Goal: Transaction & Acquisition: Purchase product/service

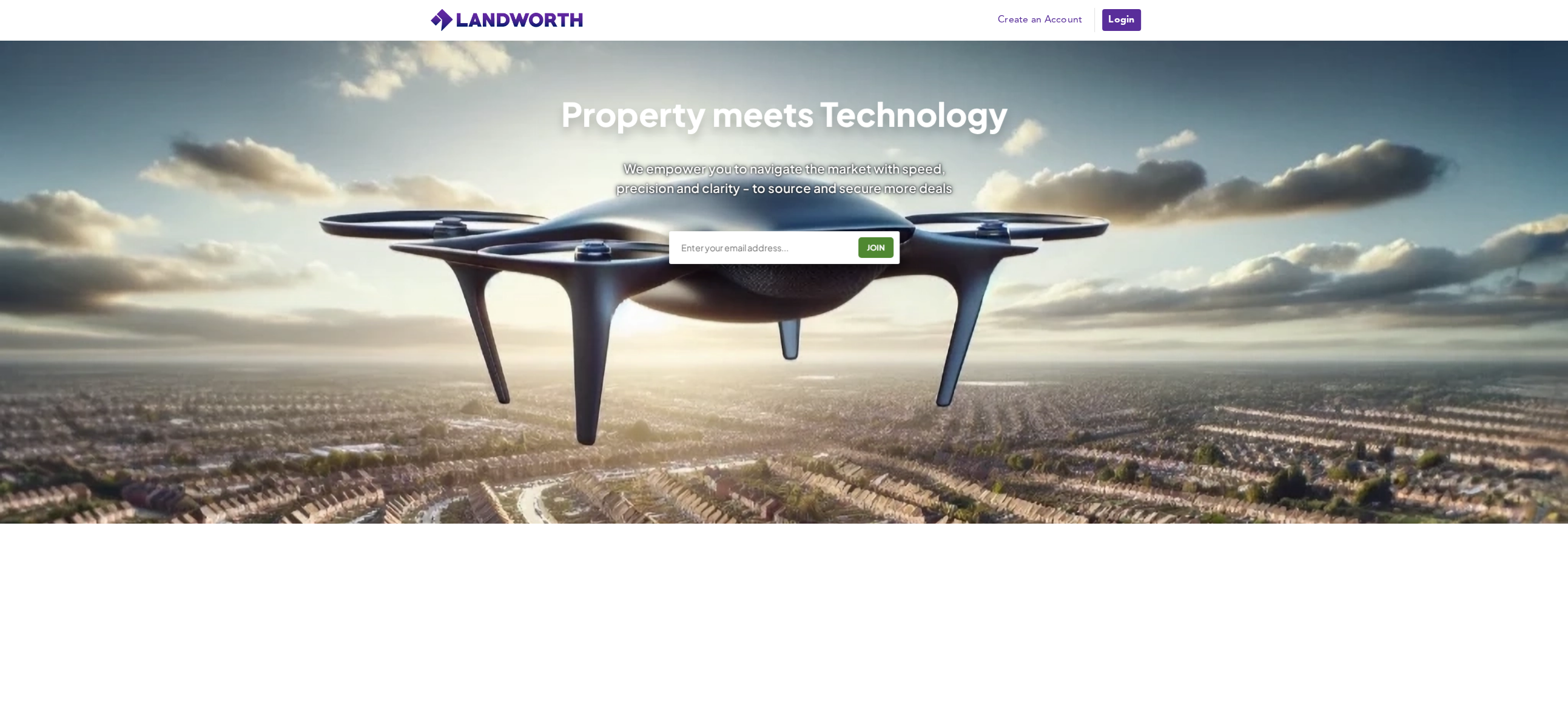
scroll to position [202, 0]
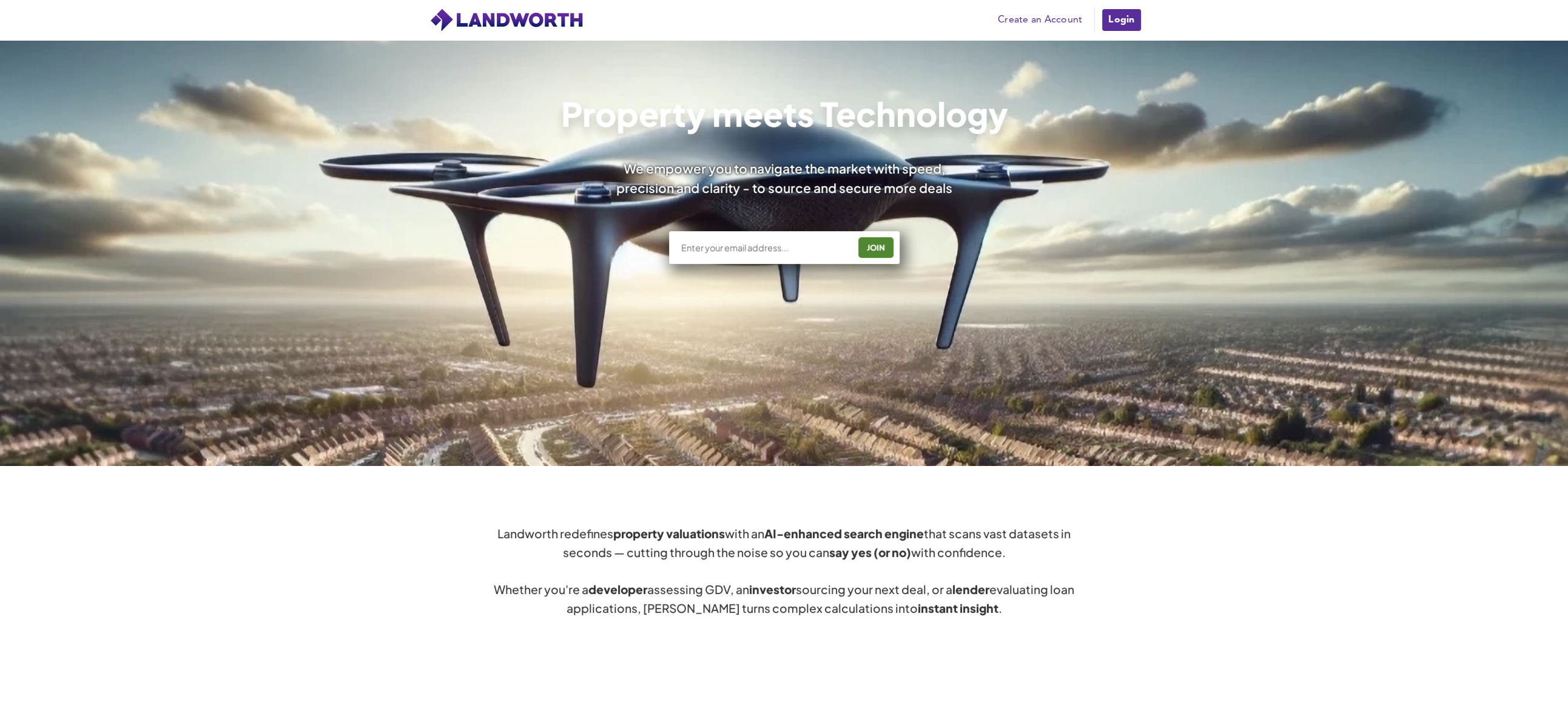
click at [744, 245] on input "text" at bounding box center [764, 248] width 169 height 12
click at [744, 245] on input "cr5" at bounding box center [764, 248] width 169 height 12
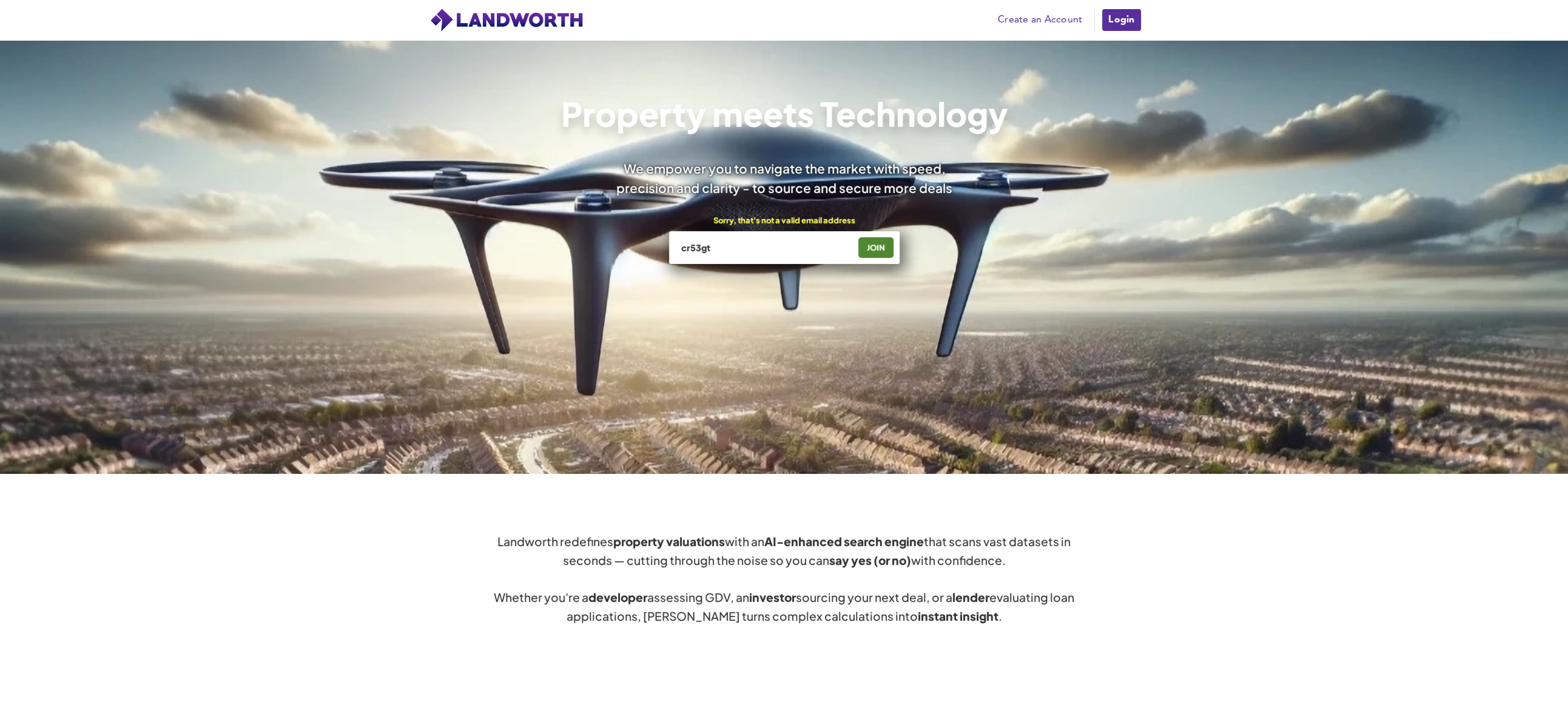
scroll to position [135, 0]
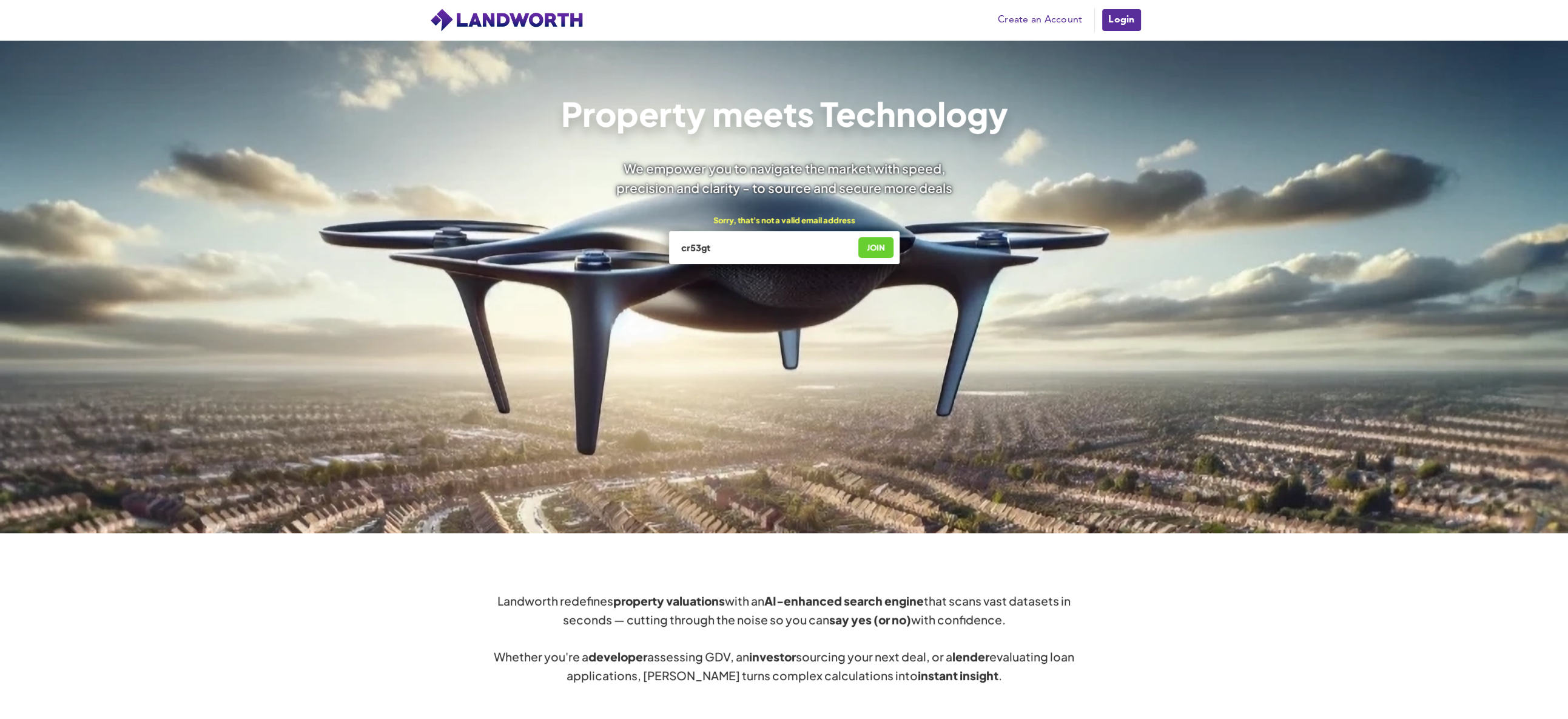
type input "cr53gt"
click at [878, 248] on div "JOIN" at bounding box center [876, 248] width 28 height 19
click at [808, 252] on input "cr53gt" at bounding box center [764, 248] width 169 height 12
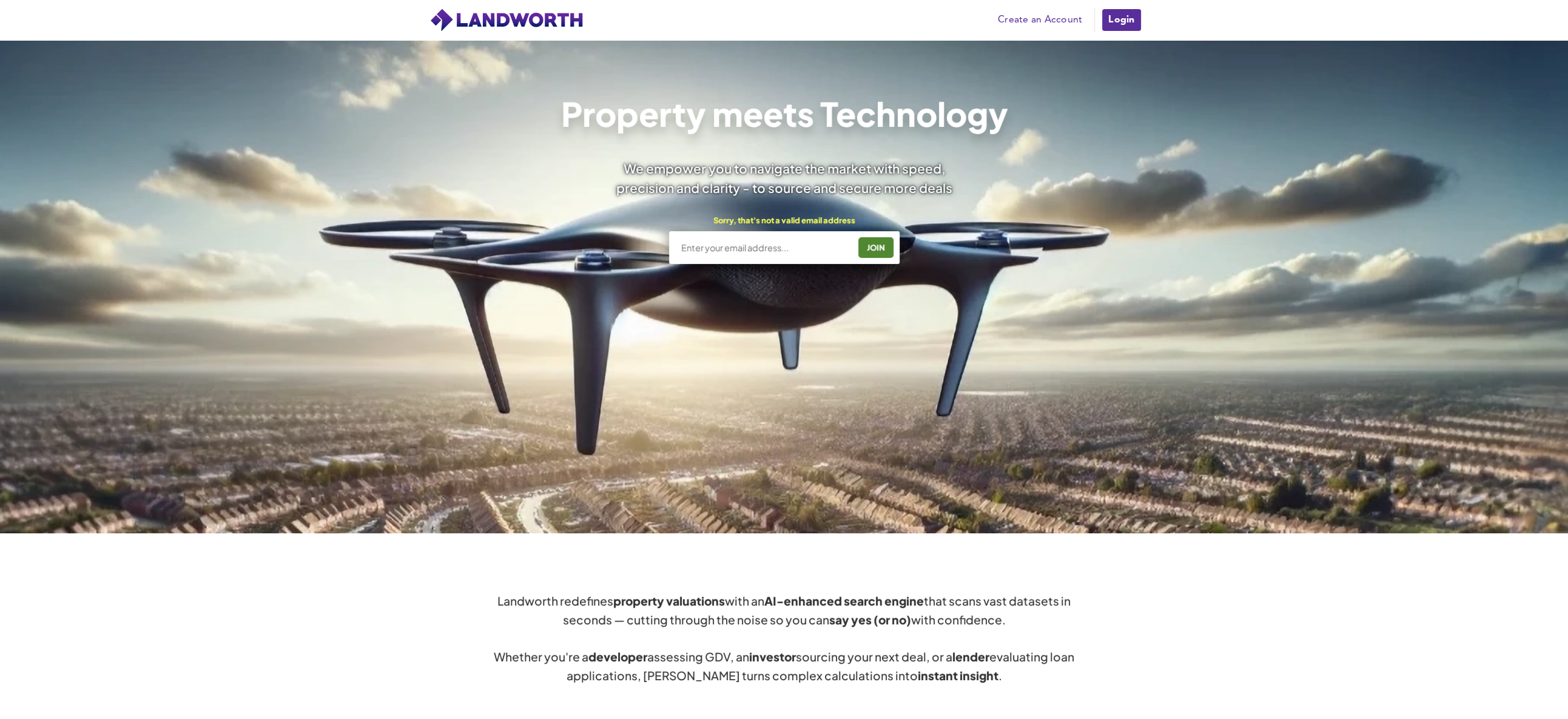
type input "[EMAIL_ADDRESS][DOMAIN_NAME]"
click at [882, 248] on div "JOIN" at bounding box center [876, 248] width 28 height 19
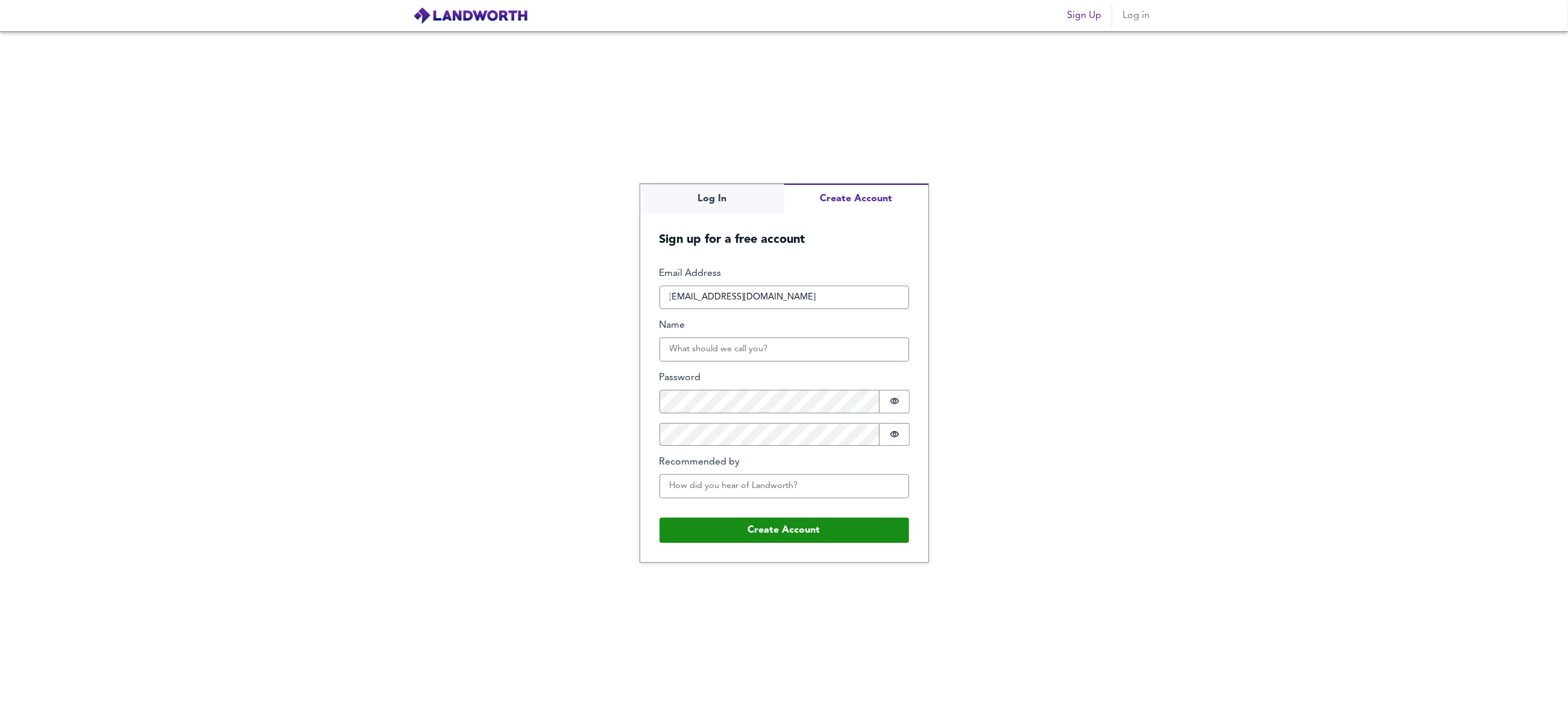
click at [738, 364] on div "Email Address tariq_anjum@hotmail.com Name Password Password is hidden Confirm …" at bounding box center [784, 387] width 250 height 241
click at [739, 356] on input "Name" at bounding box center [784, 350] width 250 height 24
type input "t"
type input "Tariq Anjum"
click at [458, 322] on div "Log In Create Account Sign up for a free account Email Address tariq_anjum@hotm…" at bounding box center [784, 372] width 1568 height 683
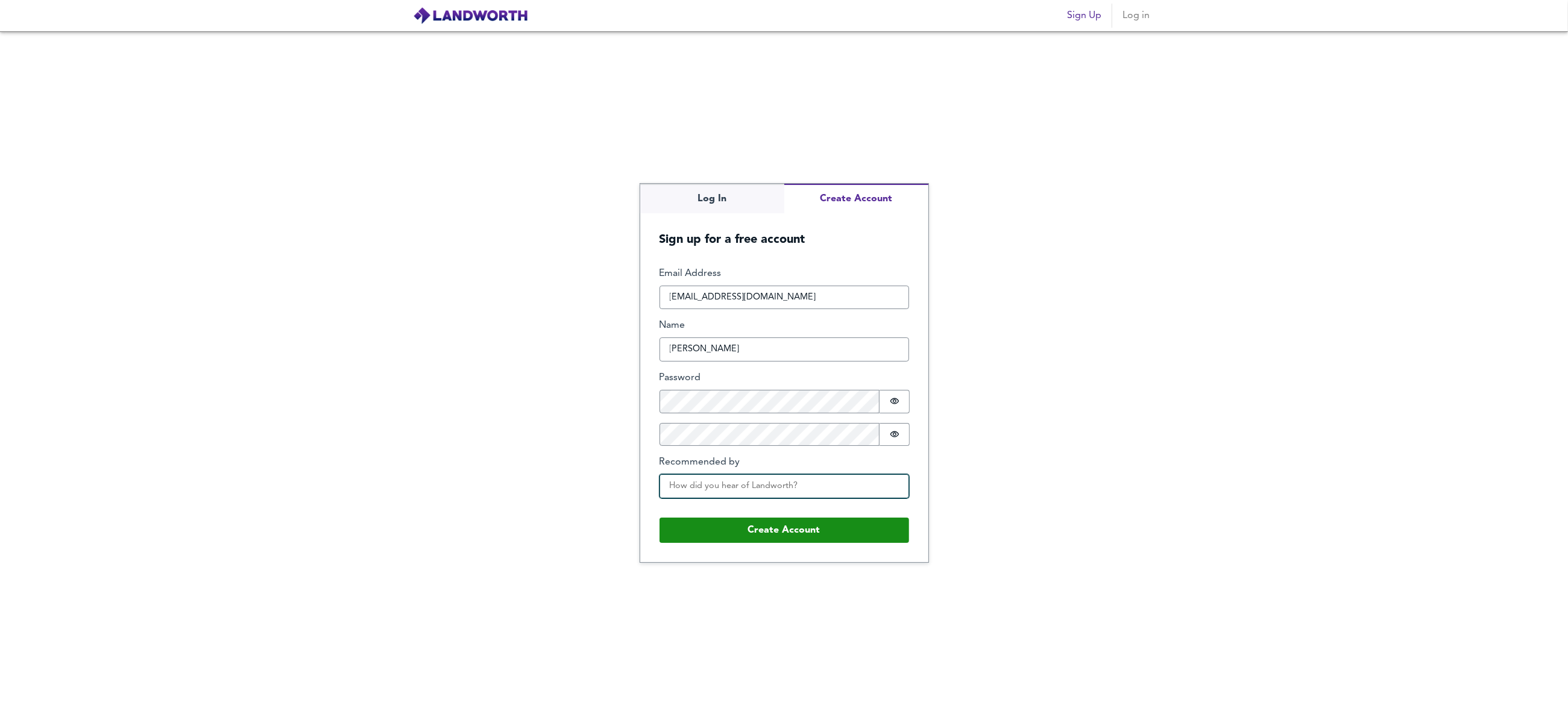
click at [717, 486] on input "Recommended by" at bounding box center [784, 486] width 250 height 24
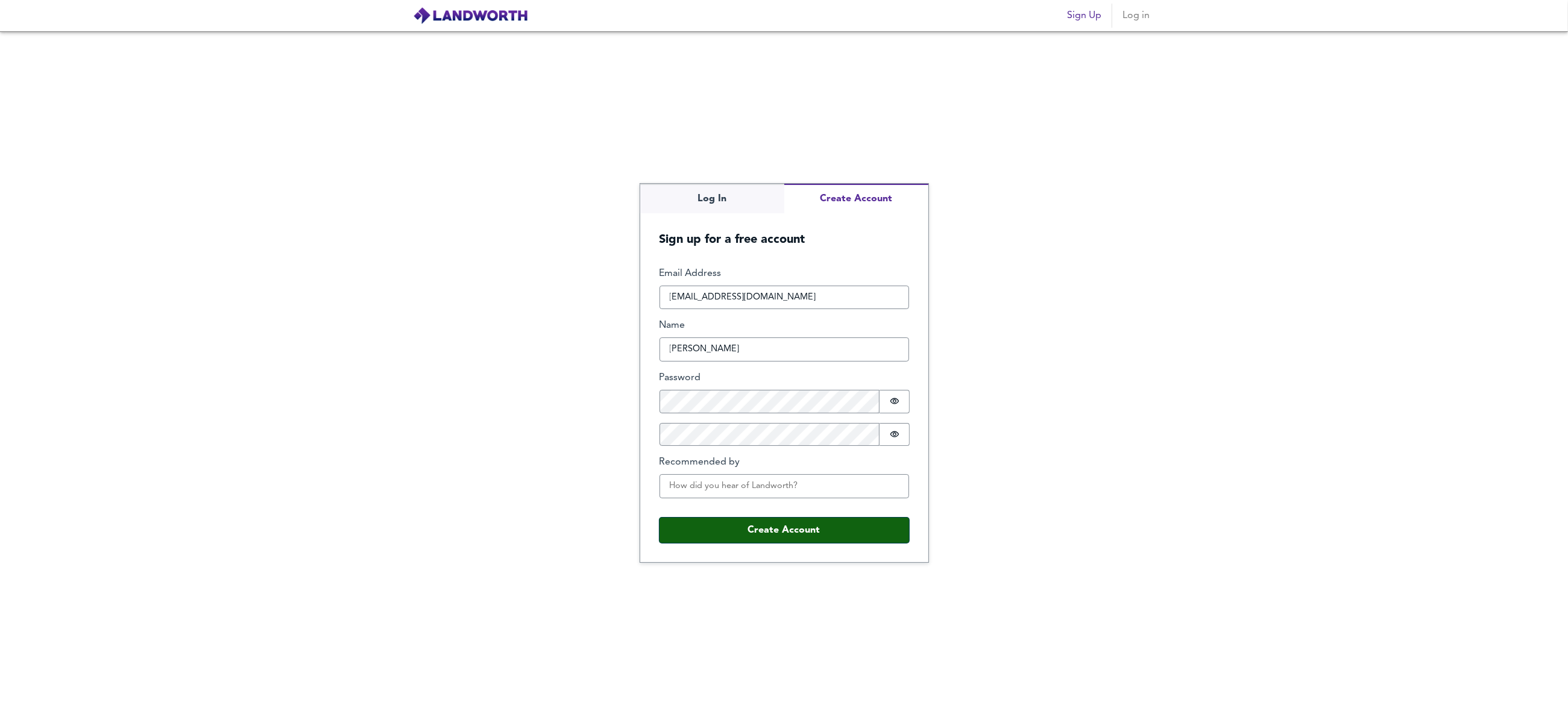
click at [777, 533] on button "Create Account" at bounding box center [784, 530] width 250 height 25
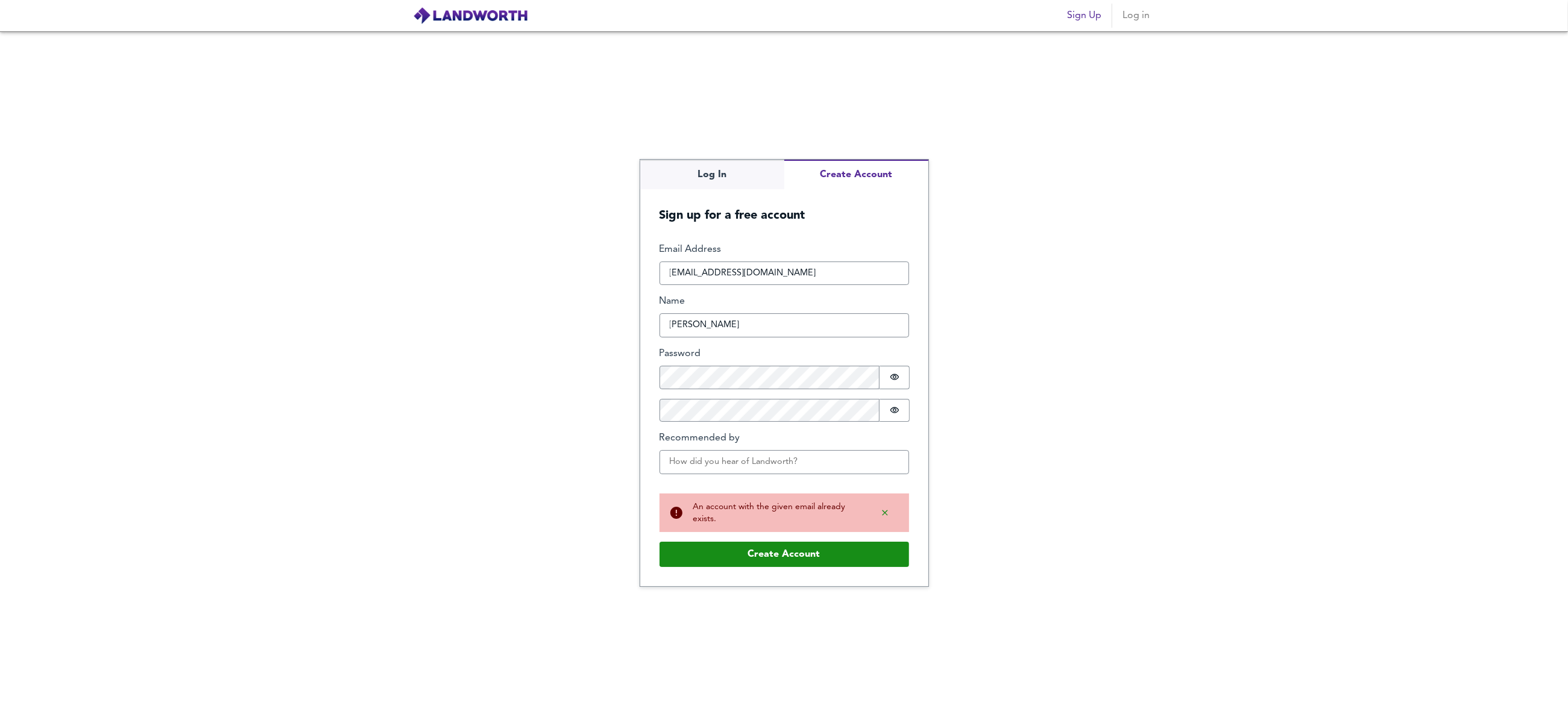
click at [1128, 15] on span "Log in" at bounding box center [1136, 15] width 29 height 17
click at [1096, 79] on div "Log In Create Account Sign up for a free account Email Address tariq_anjum@hotm…" at bounding box center [784, 372] width 1568 height 683
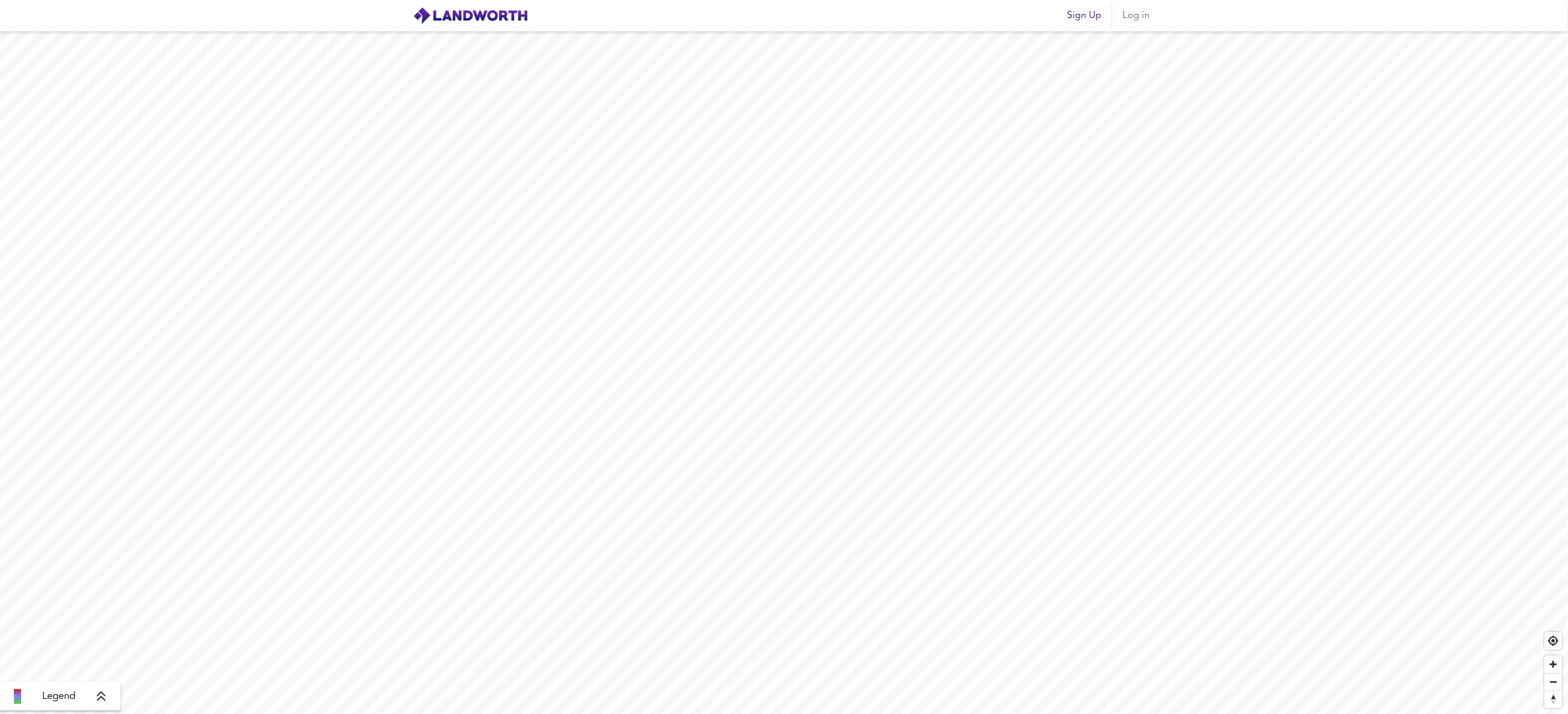
click at [1137, 25] on button "Log in" at bounding box center [1136, 16] width 38 height 24
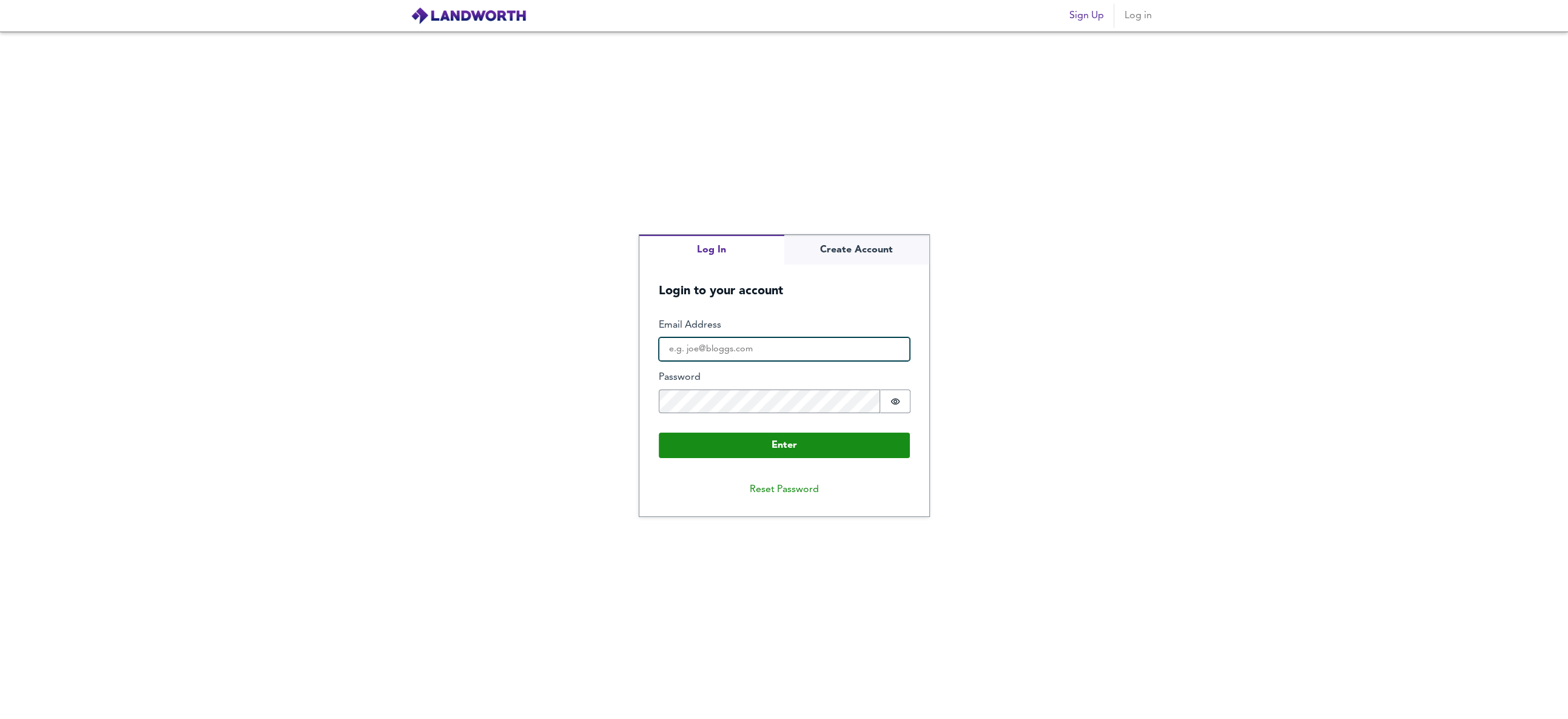
type input "[EMAIL_ADDRESS][DOMAIN_NAME]"
click at [887, 398] on button "Password is hidden" at bounding box center [896, 401] width 31 height 24
click at [465, 400] on div "Log In Create Account Login to your account Enter Email Address tariq_anjum@hot…" at bounding box center [789, 375] width 1579 height 687
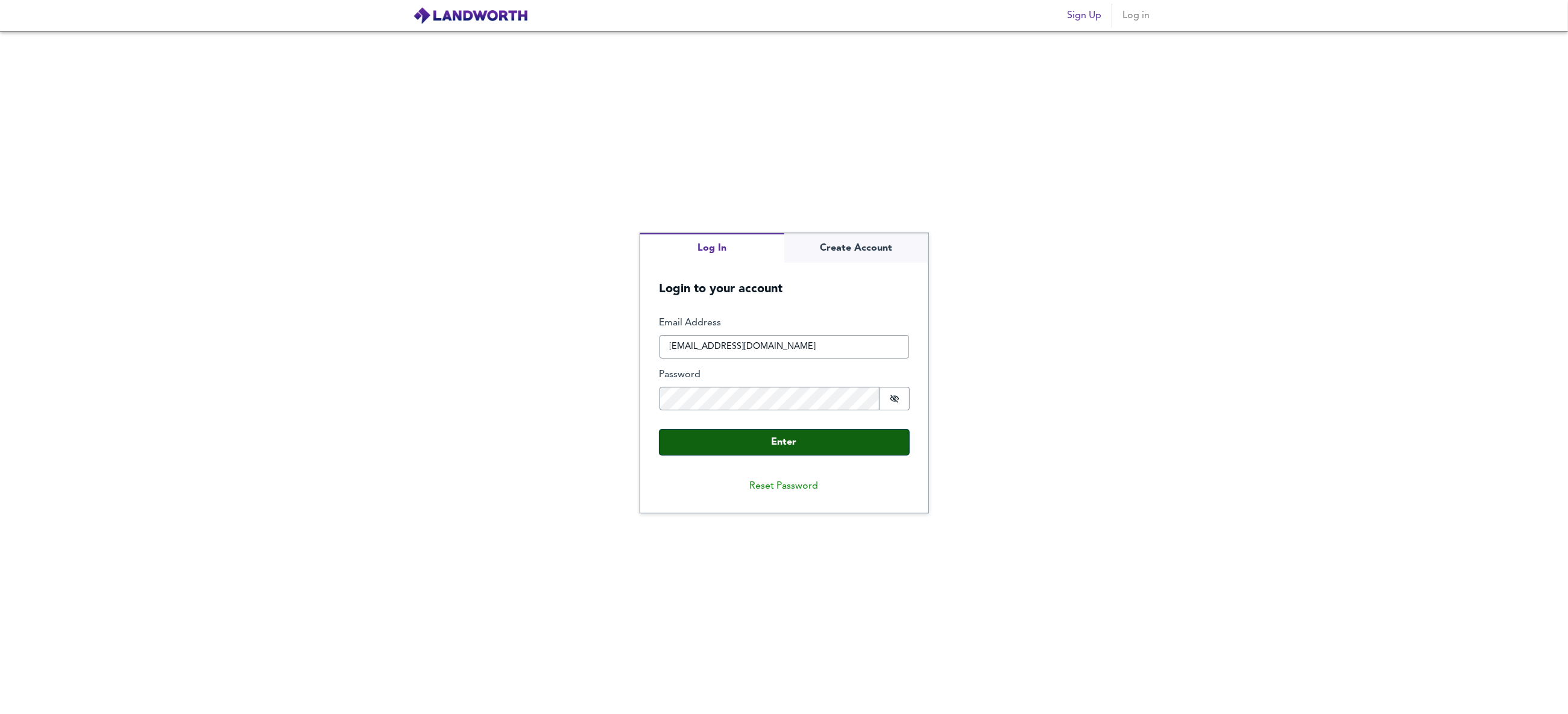
click at [769, 440] on button "Enter" at bounding box center [784, 442] width 250 height 25
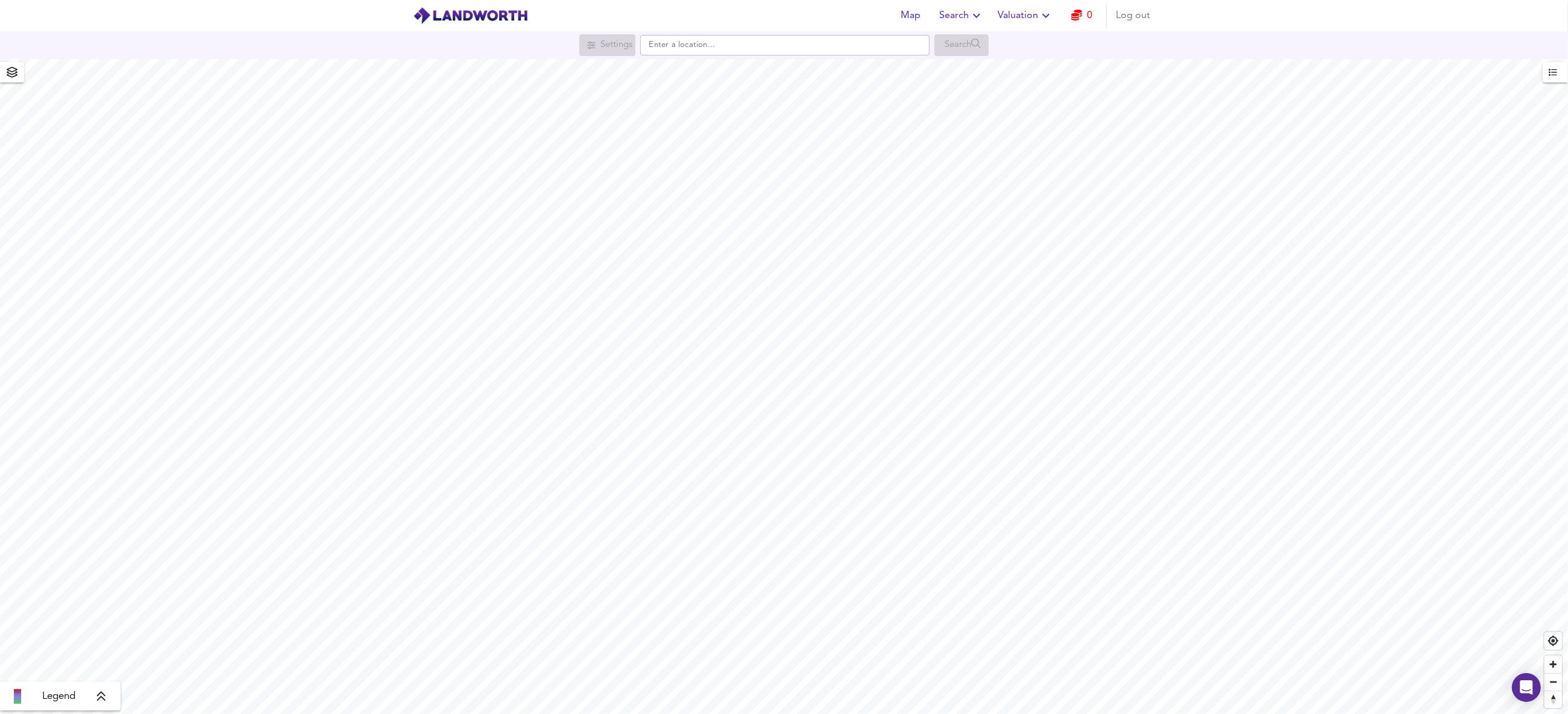
click at [1038, 17] on span "Valuation" at bounding box center [1025, 15] width 55 height 17
click at [1027, 43] on li "New Valuation Report" at bounding box center [1025, 43] width 144 height 22
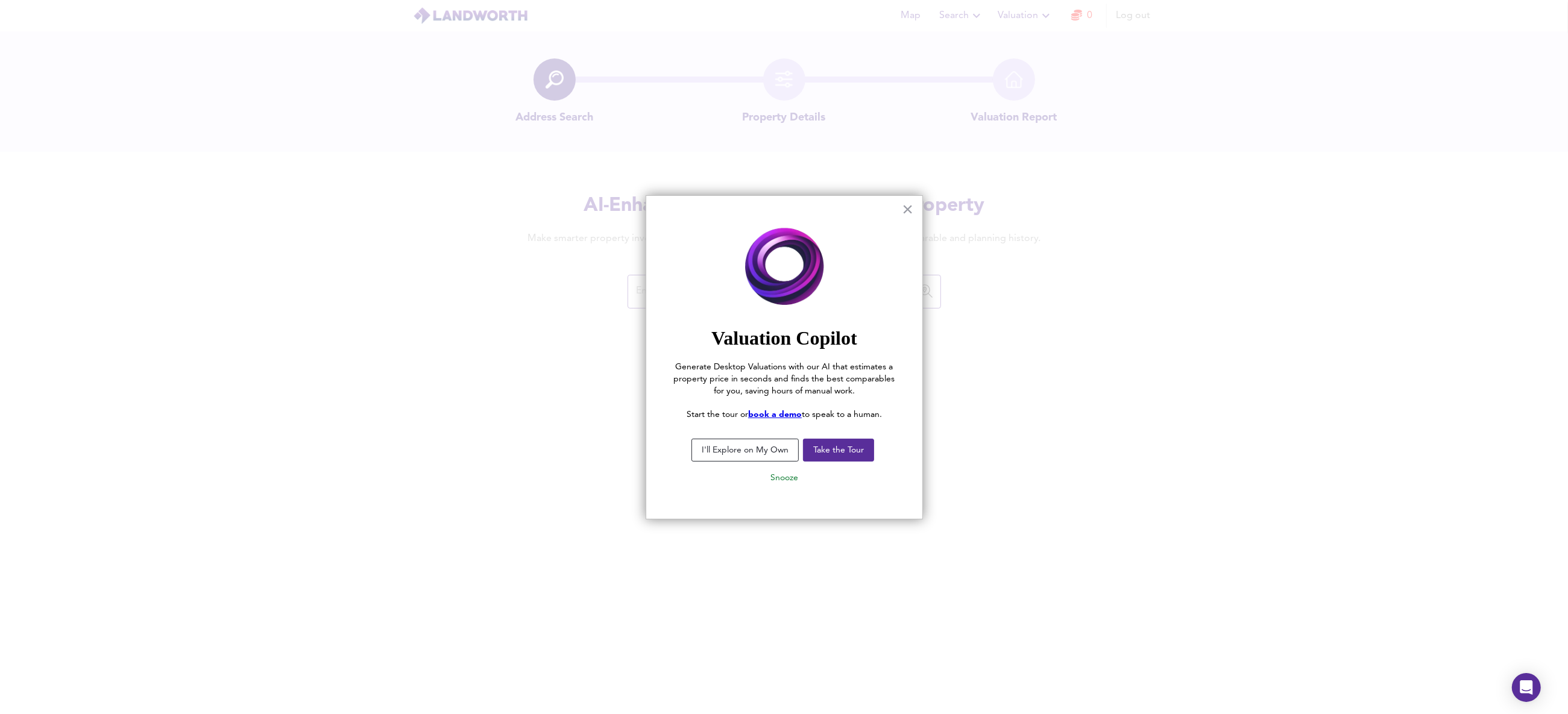
click at [759, 451] on button "I'll Explore on My Own" at bounding box center [744, 450] width 107 height 23
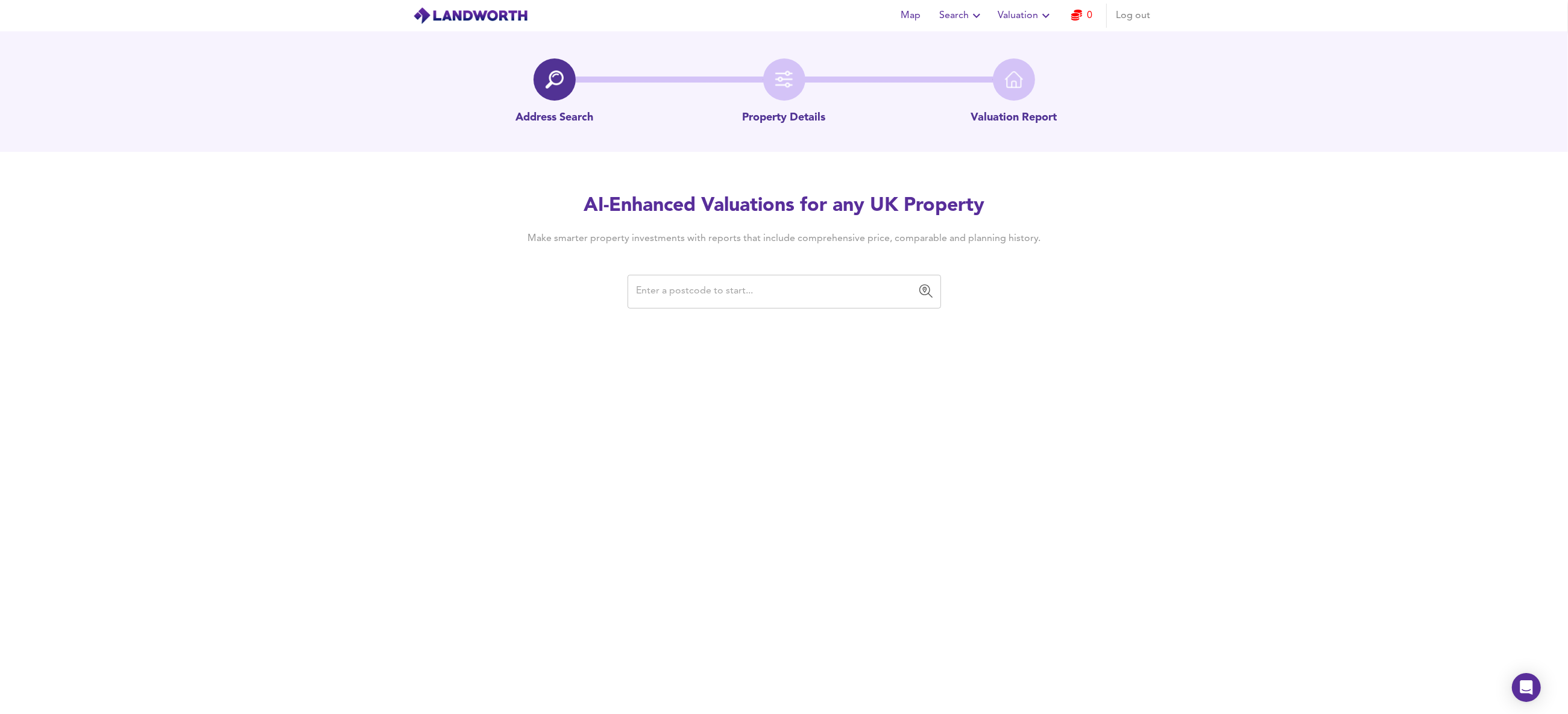
click at [721, 294] on input "text" at bounding box center [775, 291] width 284 height 23
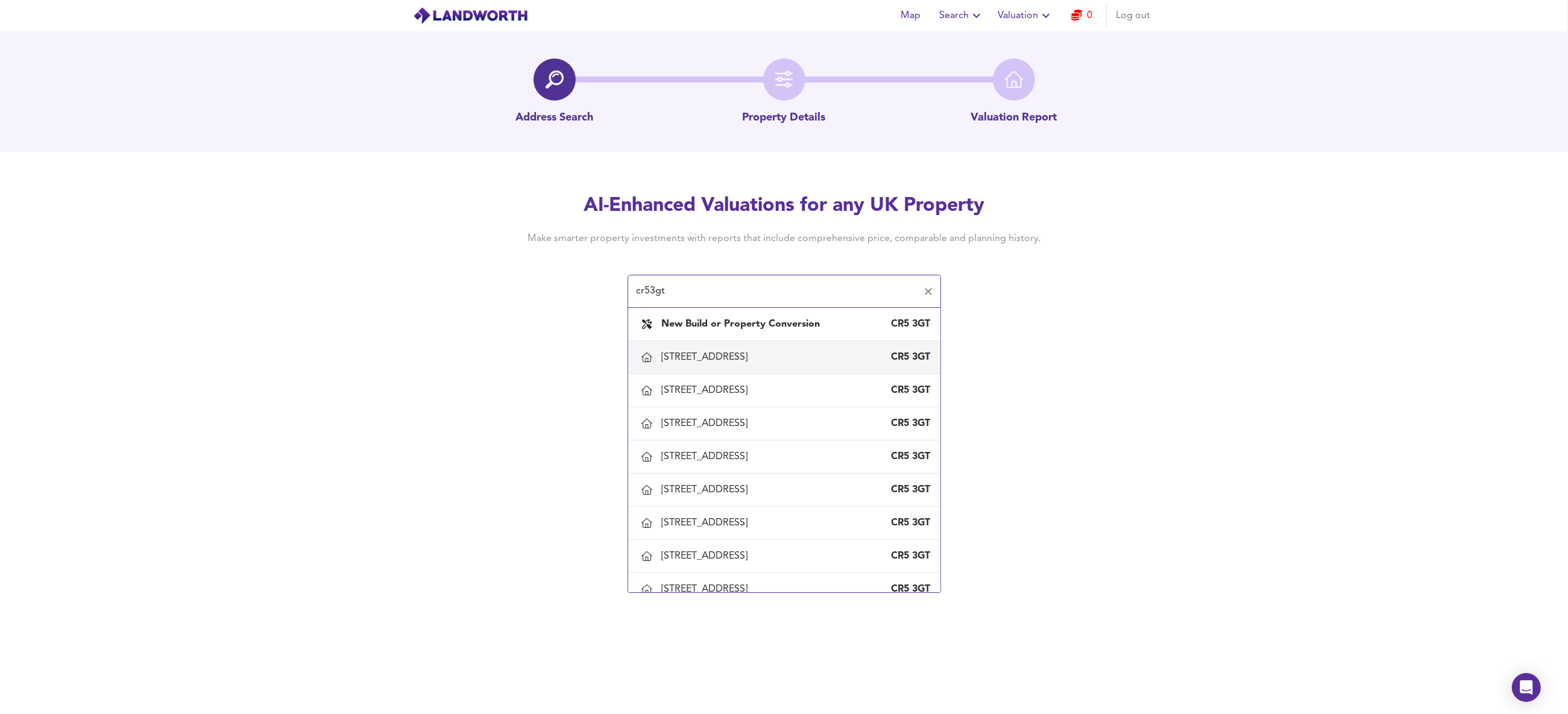
click at [717, 353] on div "1 Cattley Place, Coulsdon, Croydon" at bounding box center [707, 357] width 91 height 13
type input "1 Cattley Place, Coulsdon, Croydon"
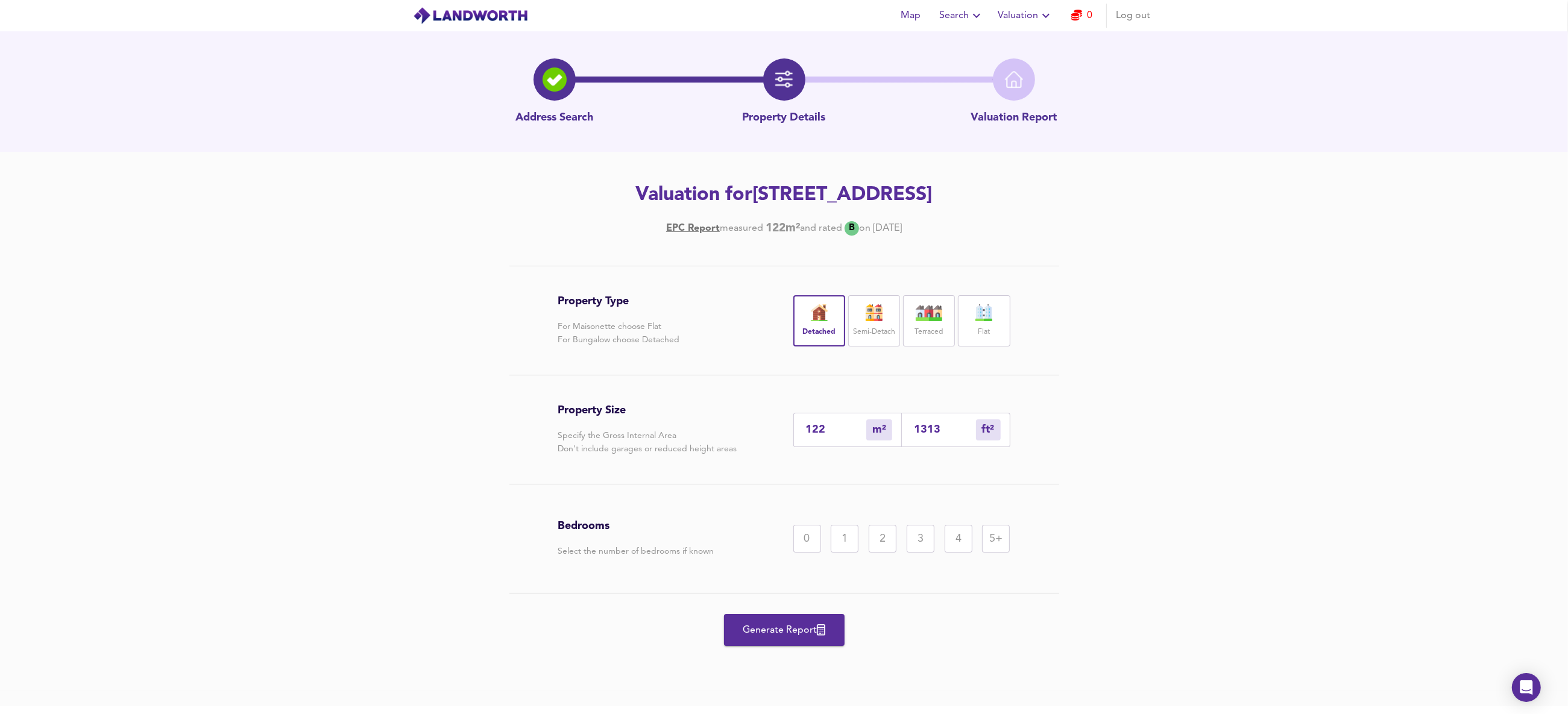
click at [666, 229] on link "EPC Report" at bounding box center [693, 228] width 54 height 13
click at [922, 540] on div "3" at bounding box center [920, 539] width 28 height 28
click at [773, 627] on span "Generate Report" at bounding box center [784, 630] width 97 height 17
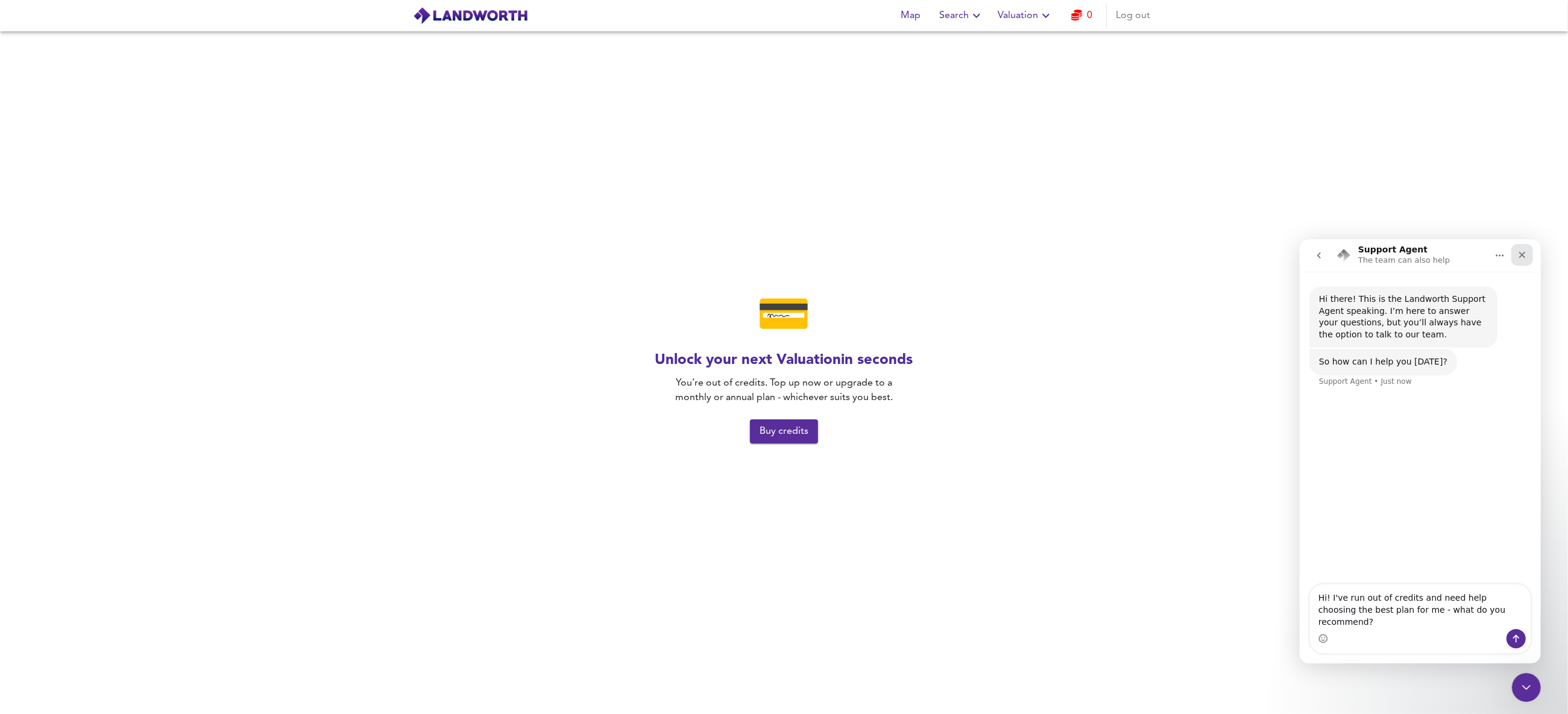
click at [1520, 256] on icon "Close" at bounding box center [1521, 254] width 10 height 10
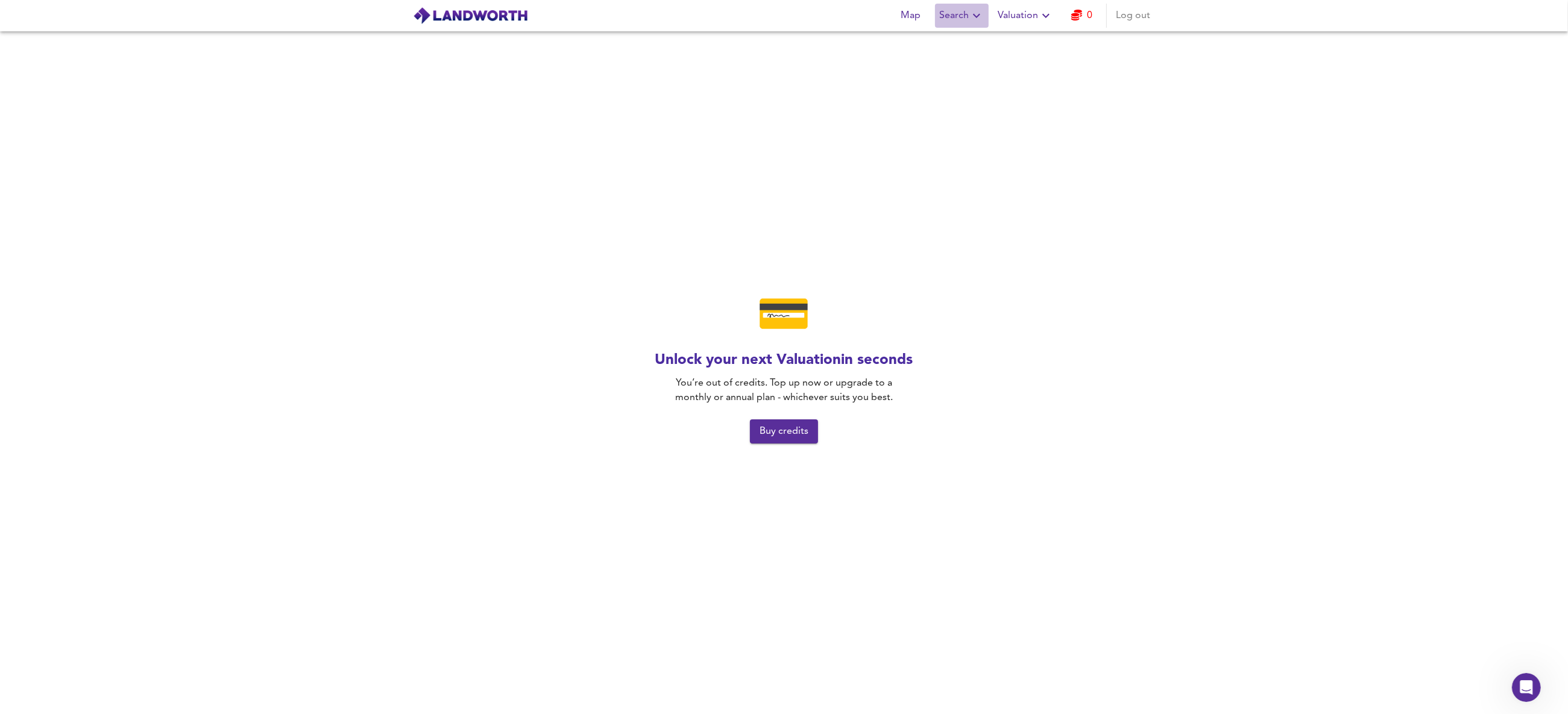
click at [975, 15] on icon "button" at bounding box center [977, 16] width 7 height 4
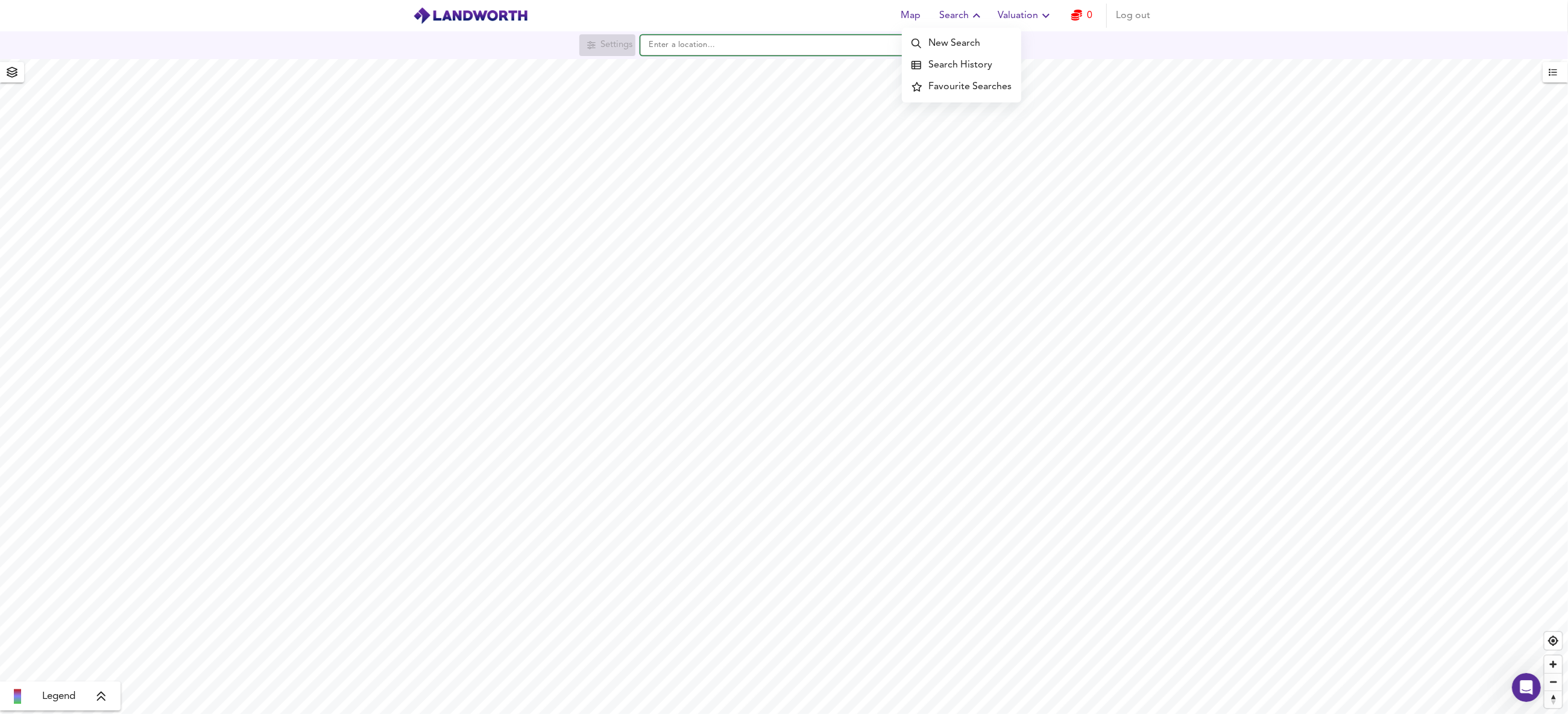
click at [724, 51] on input "text" at bounding box center [784, 45] width 290 height 21
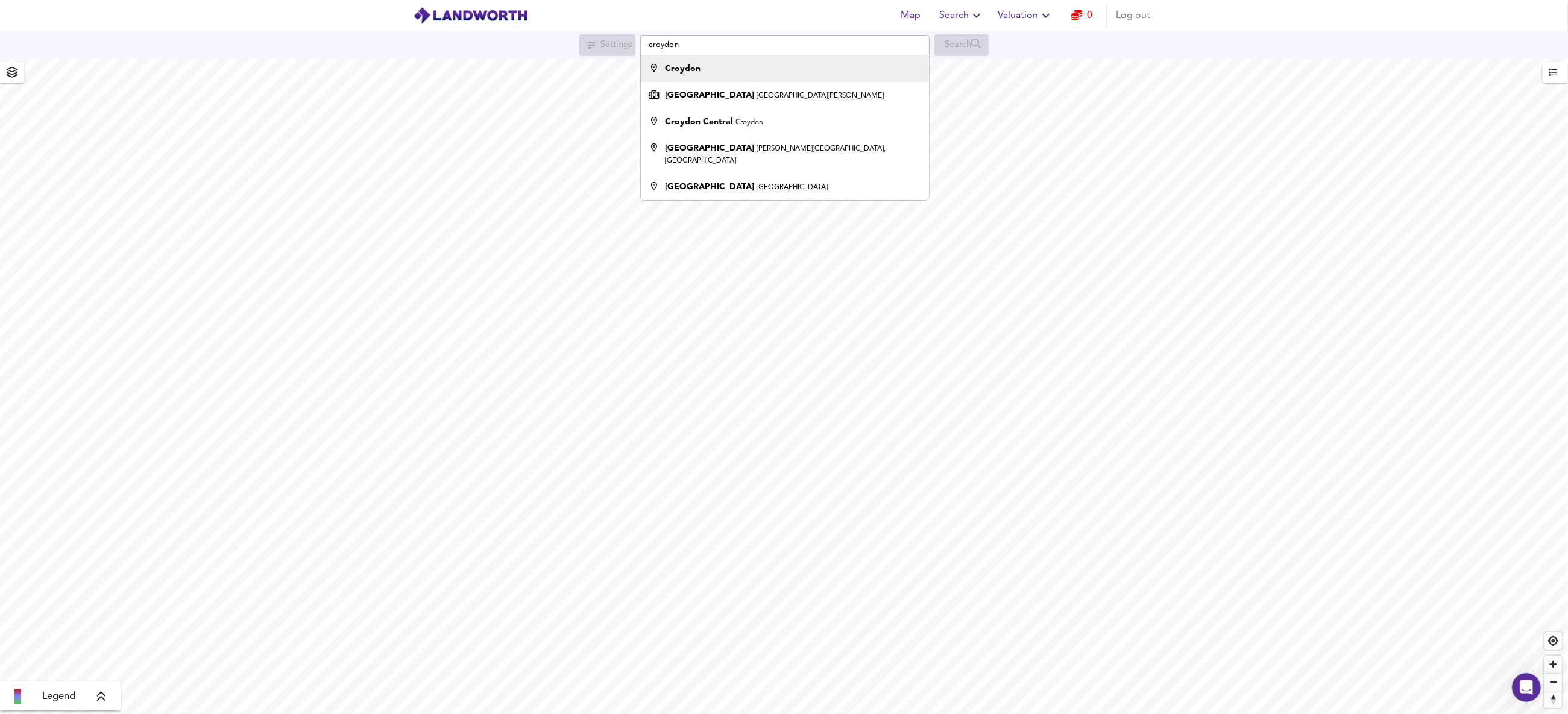
click at [692, 68] on strong "Croydon" at bounding box center [682, 69] width 36 height 9
type input "Croydon"
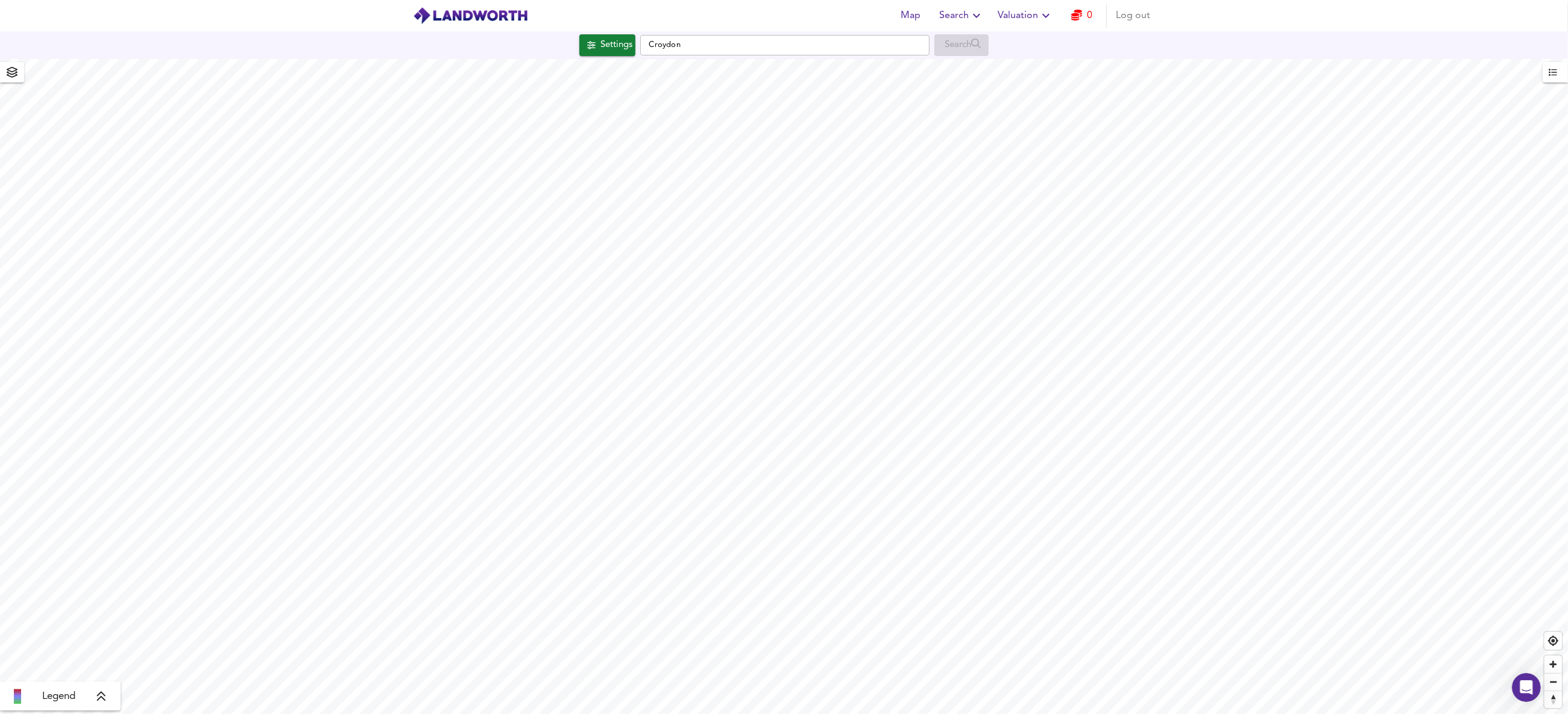
checkbox input "false"
checkbox input "true"
click at [757, 387] on div "X" at bounding box center [761, 384] width 10 height 11
click at [700, 237] on div "X" at bounding box center [697, 239] width 10 height 11
click at [903, 16] on span "Map" at bounding box center [911, 15] width 29 height 17
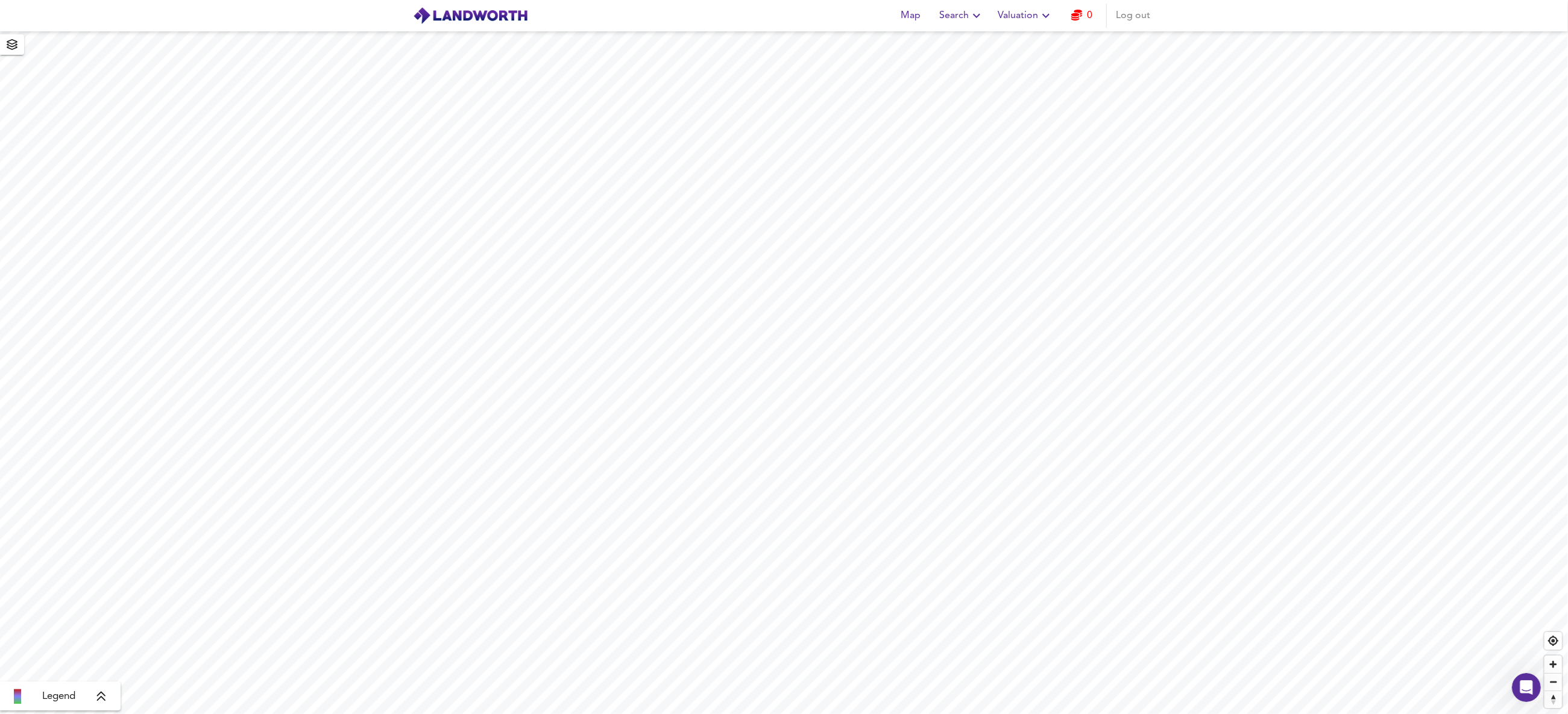
click at [977, 10] on icon "button" at bounding box center [976, 16] width 15 height 15
click at [910, 17] on span "Map" at bounding box center [911, 15] width 29 height 17
click at [787, 135] on div "X" at bounding box center [784, 134] width 10 height 11
checkbox input "false"
click at [828, 305] on span "Flats" at bounding box center [822, 311] width 32 height 14
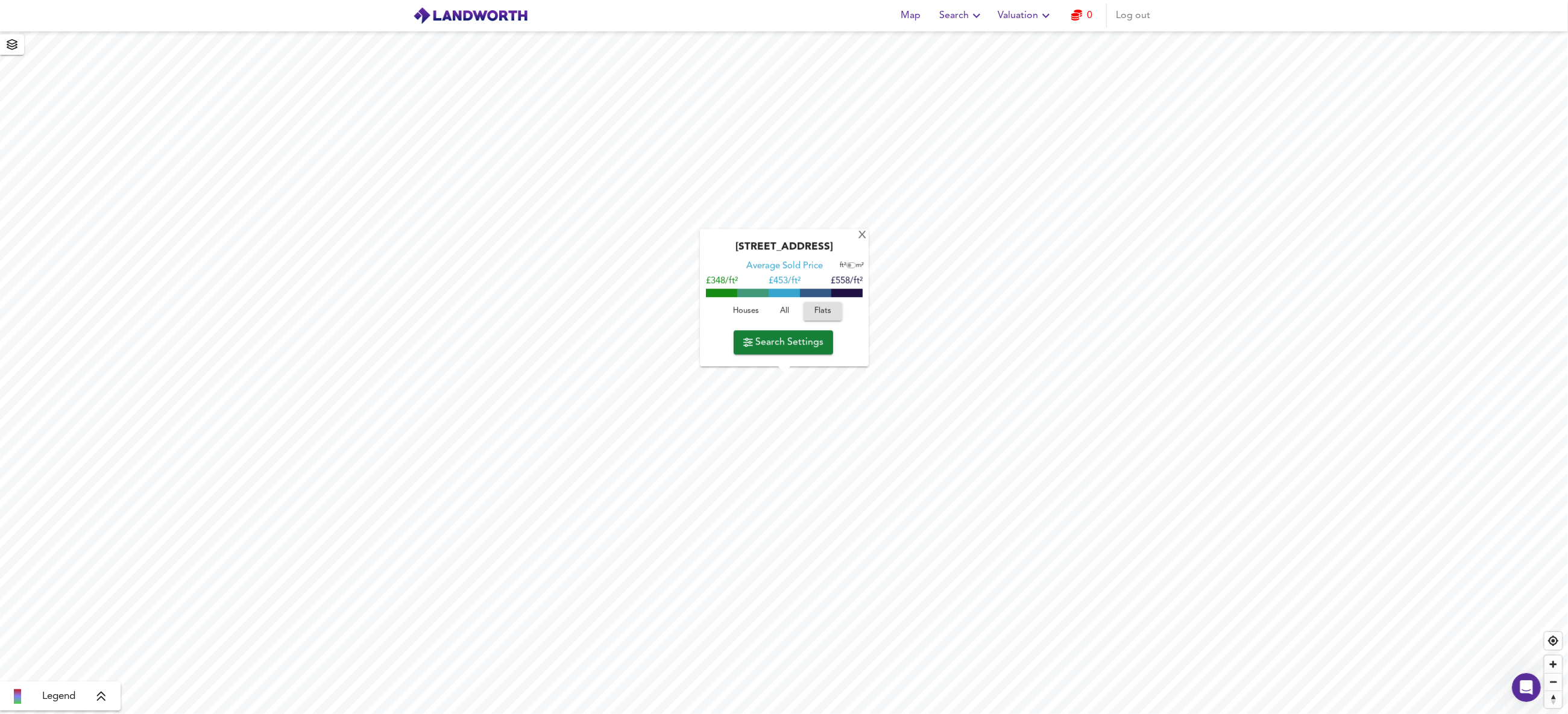
click at [751, 310] on span "Houses" at bounding box center [745, 311] width 32 height 14
click at [818, 307] on span "Flats" at bounding box center [822, 311] width 32 height 14
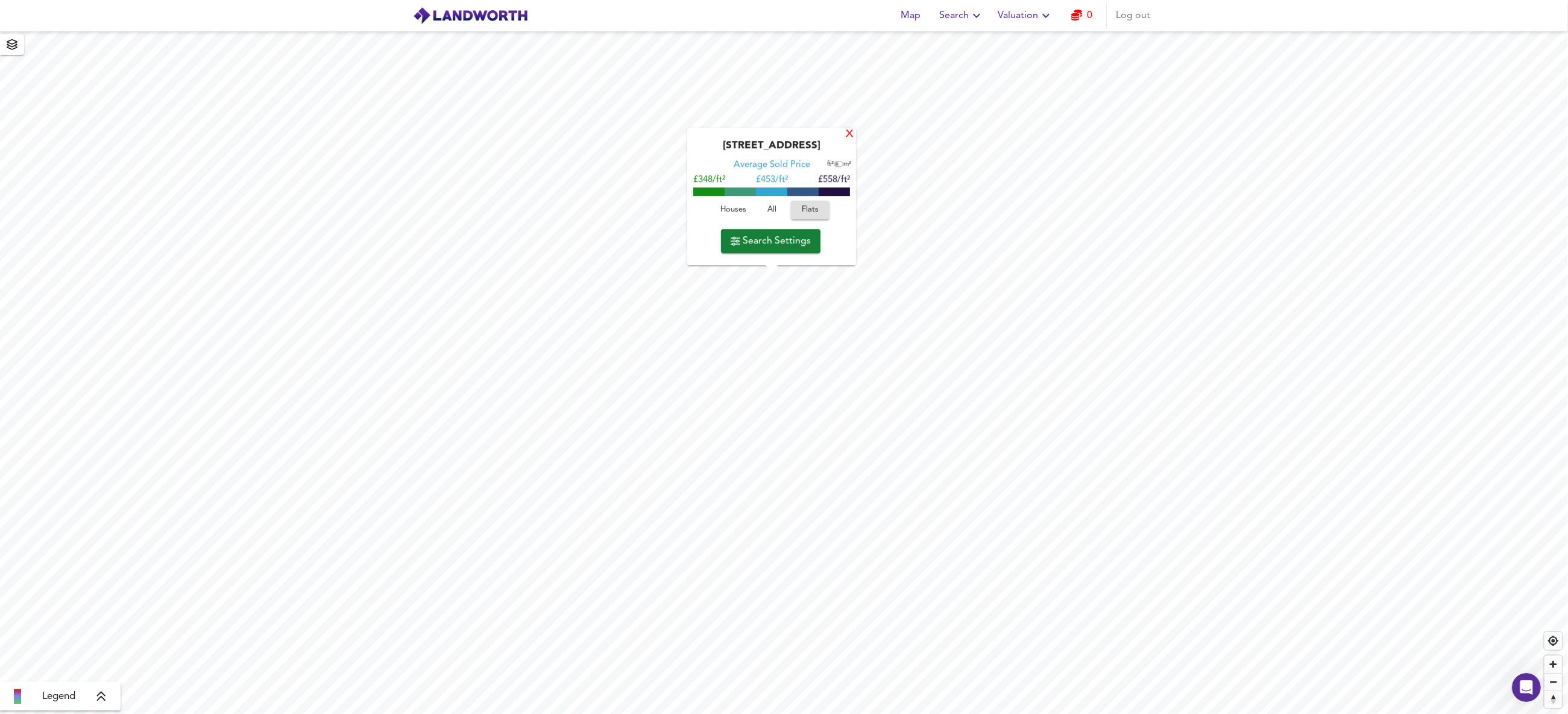
click at [851, 136] on div "X" at bounding box center [850, 134] width 10 height 11
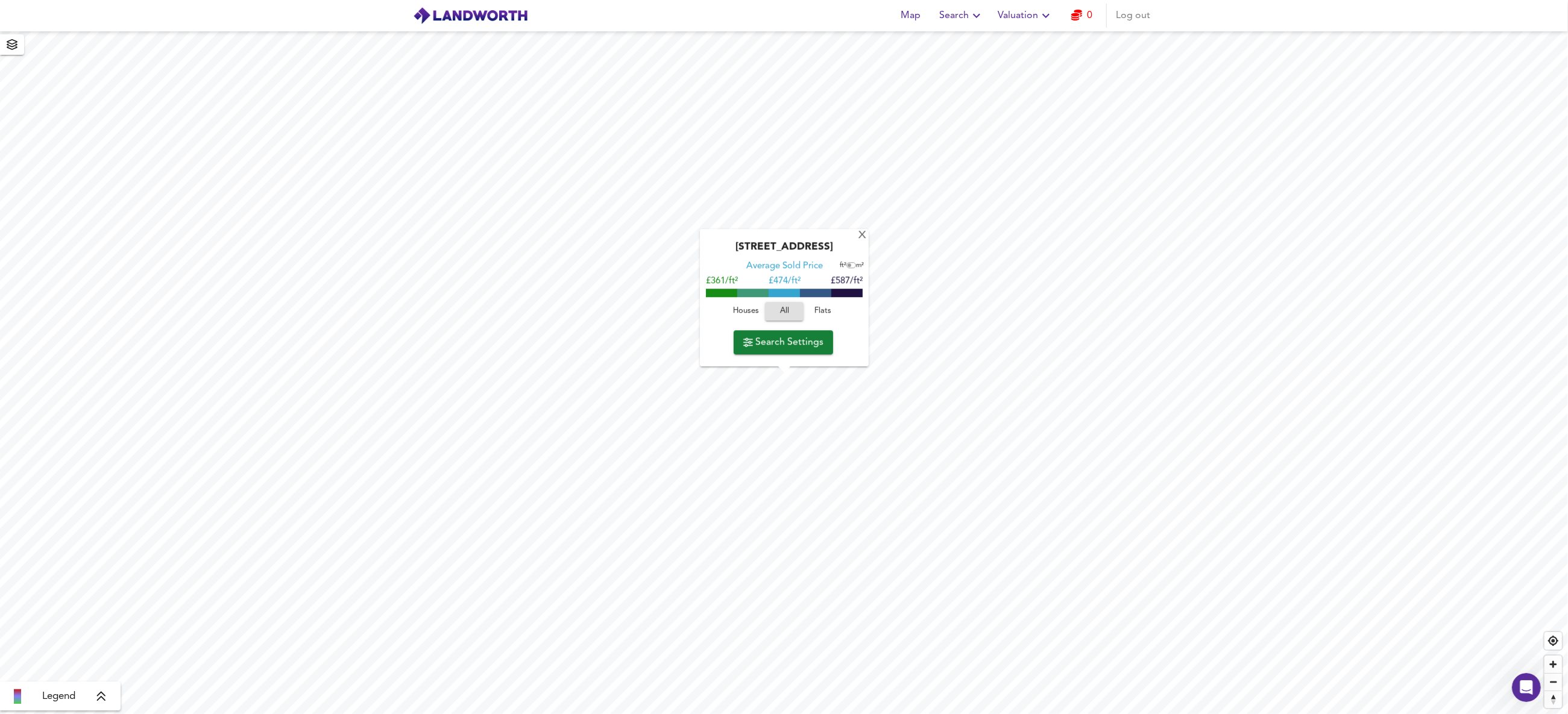
click at [827, 312] on span "Flats" at bounding box center [822, 311] width 32 height 14
click at [771, 344] on span "Search Settings" at bounding box center [783, 342] width 80 height 17
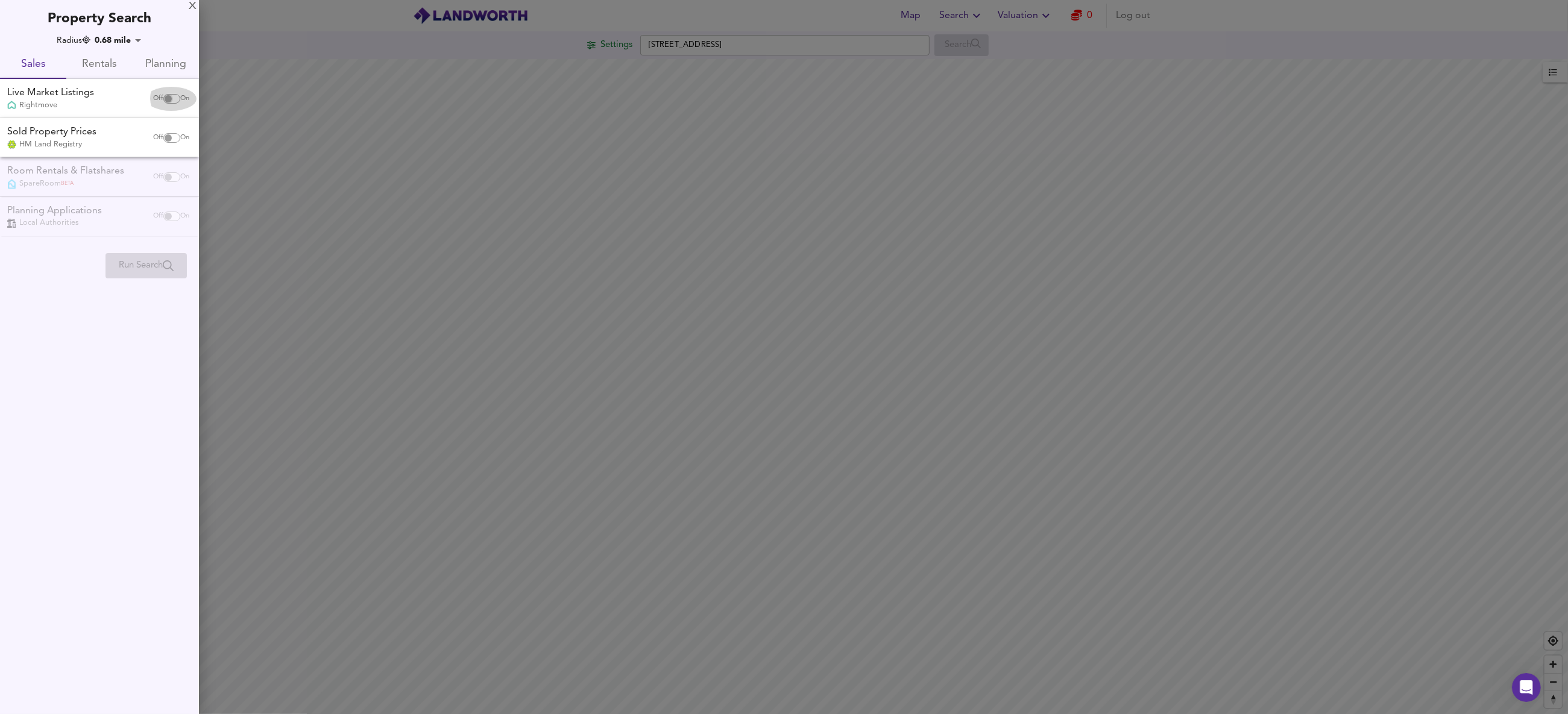
click at [170, 97] on input "checkbox" at bounding box center [168, 98] width 29 height 10
checkbox input "true"
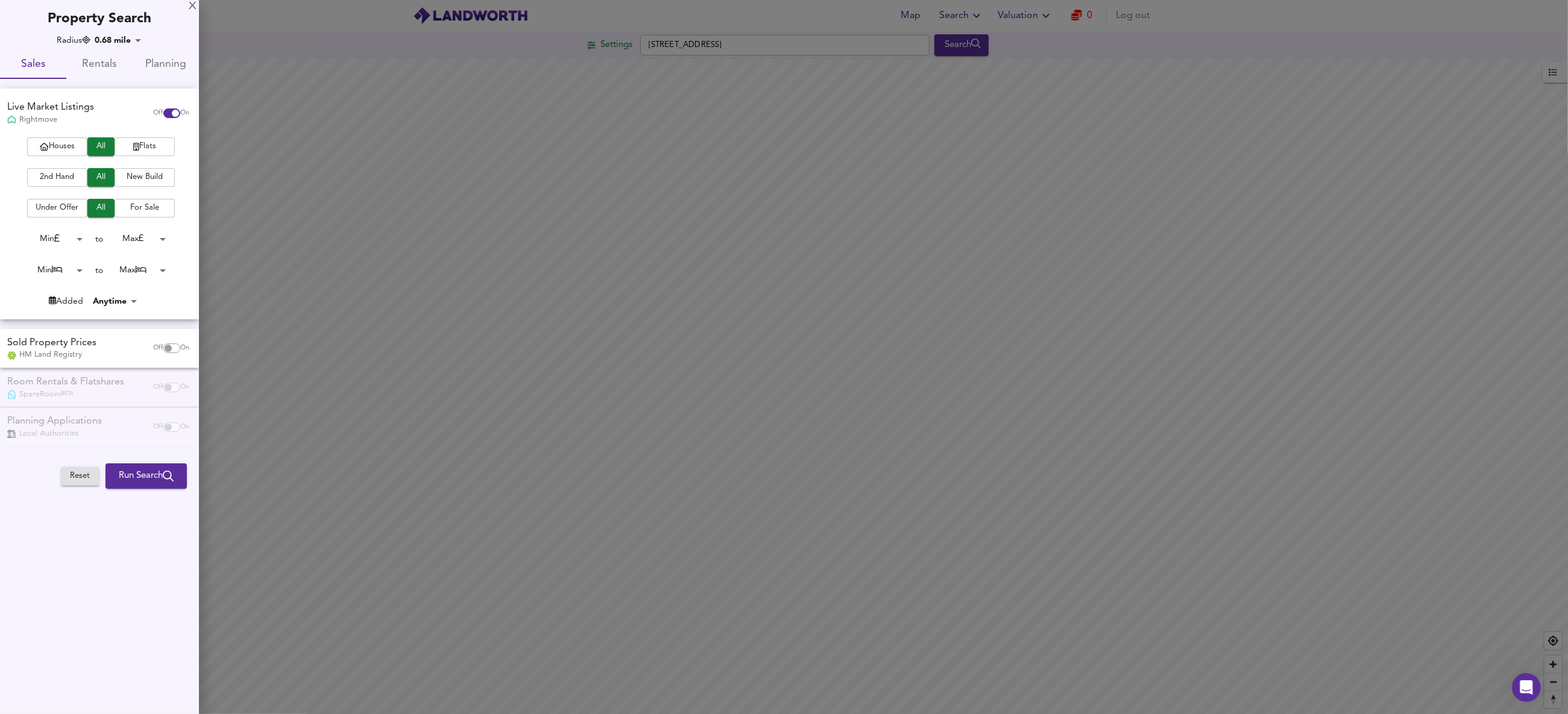
click at [170, 345] on input "checkbox" at bounding box center [168, 348] width 29 height 10
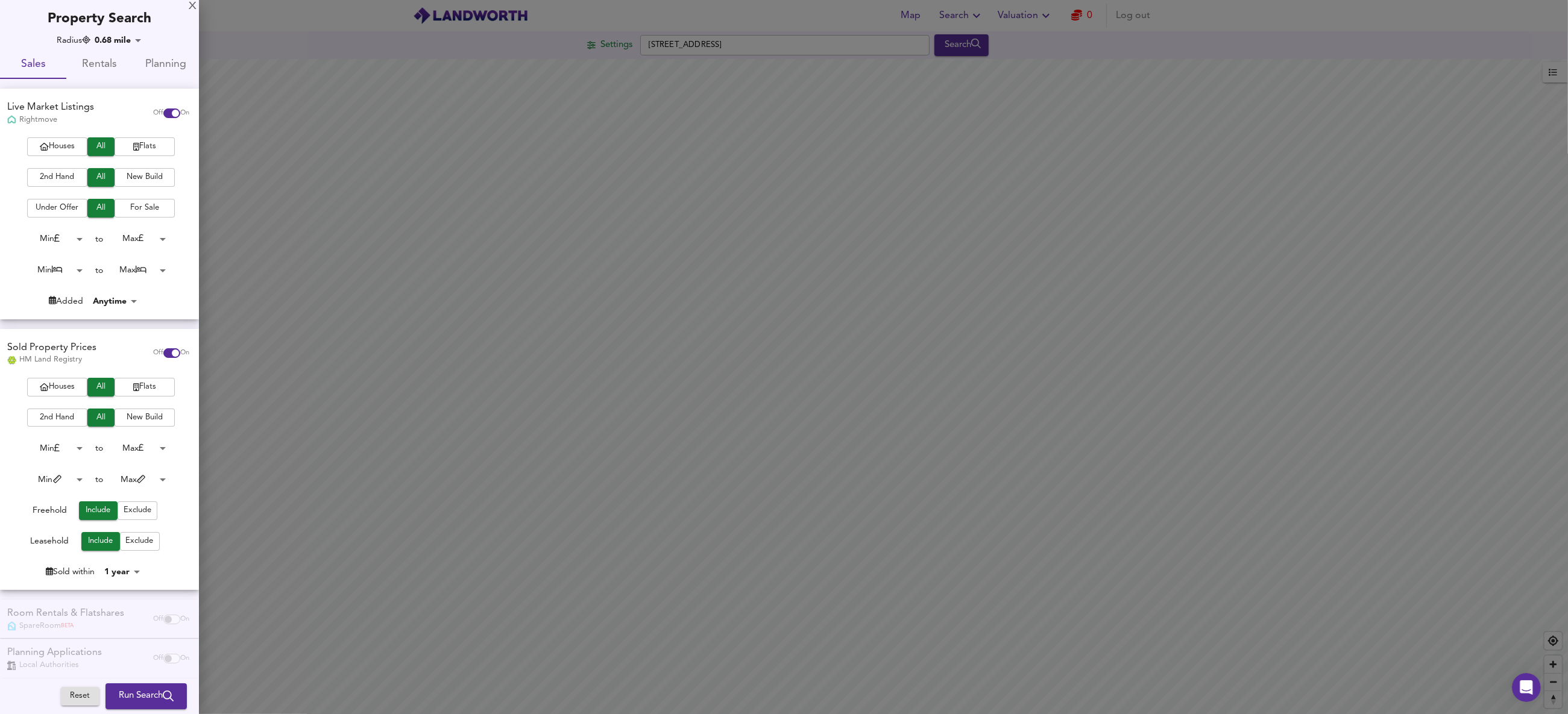
click at [161, 352] on input "checkbox" at bounding box center [175, 353] width 29 height 10
checkbox input "false"
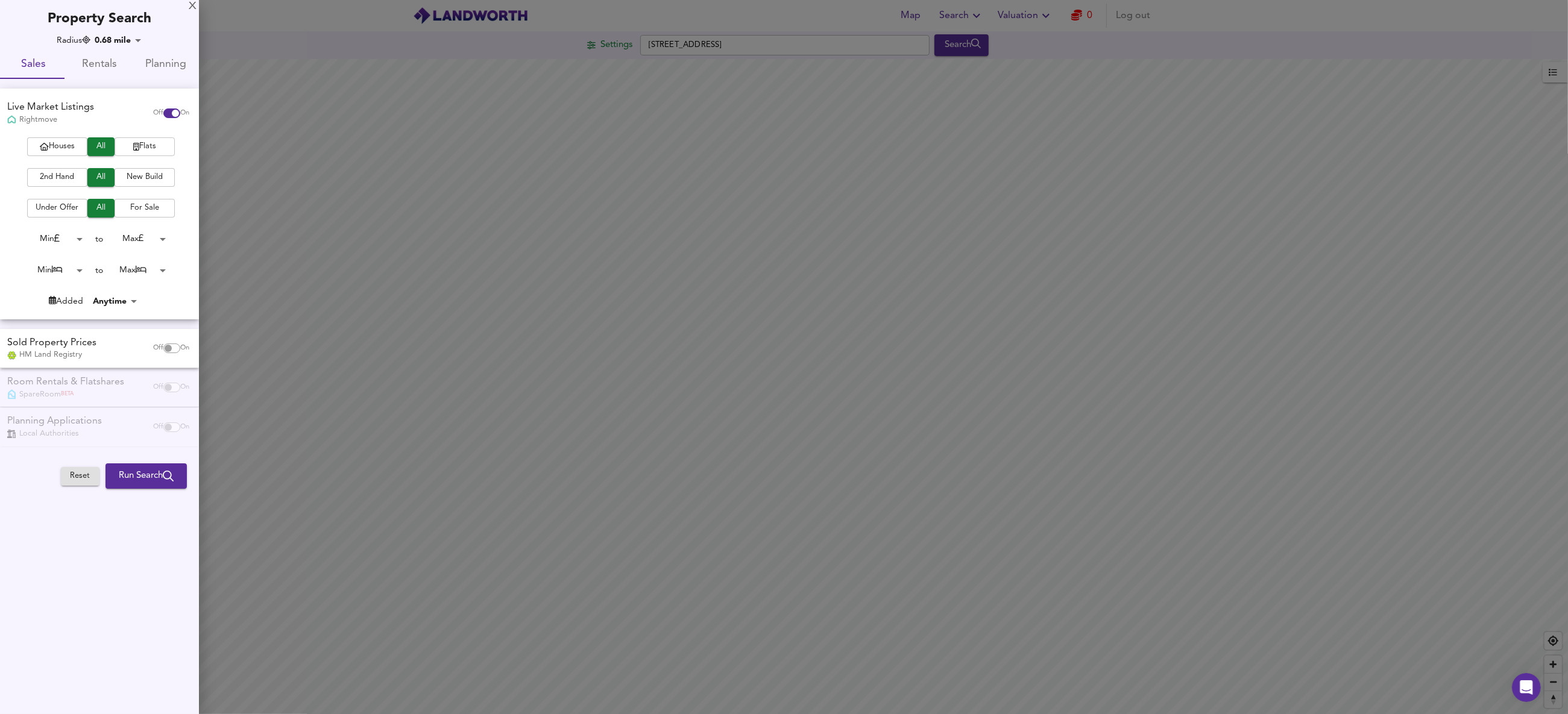
click at [139, 150] on span "Flats" at bounding box center [144, 147] width 48 height 14
click at [130, 206] on span "For Sale" at bounding box center [144, 208] width 48 height 14
click at [79, 238] on body "Map Search Valuation 0 Log out Settings Brighton Road, CR8 2BJ Search Legend UK…" at bounding box center [784, 357] width 1568 height 714
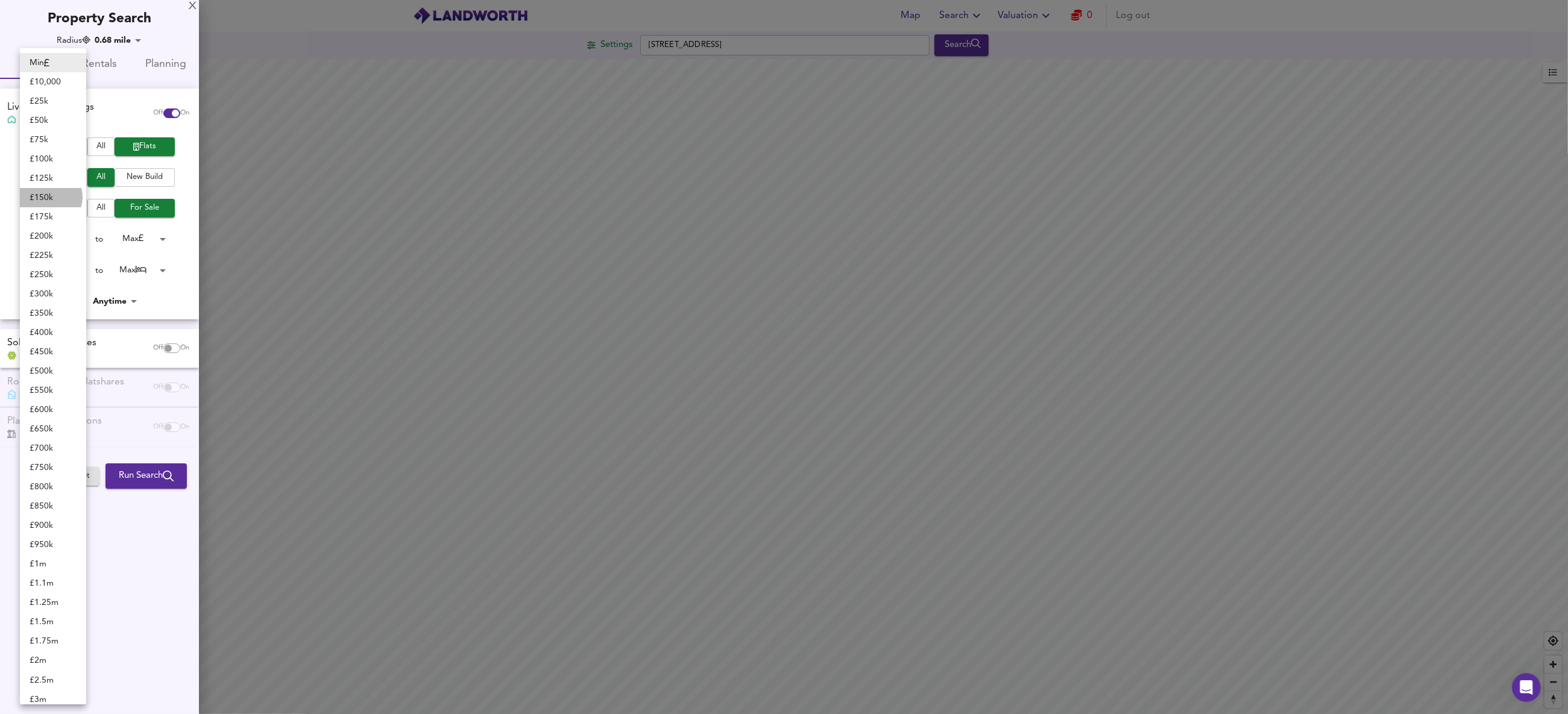
click at [48, 197] on li "£ 150k" at bounding box center [53, 197] width 66 height 19
type input "150000"
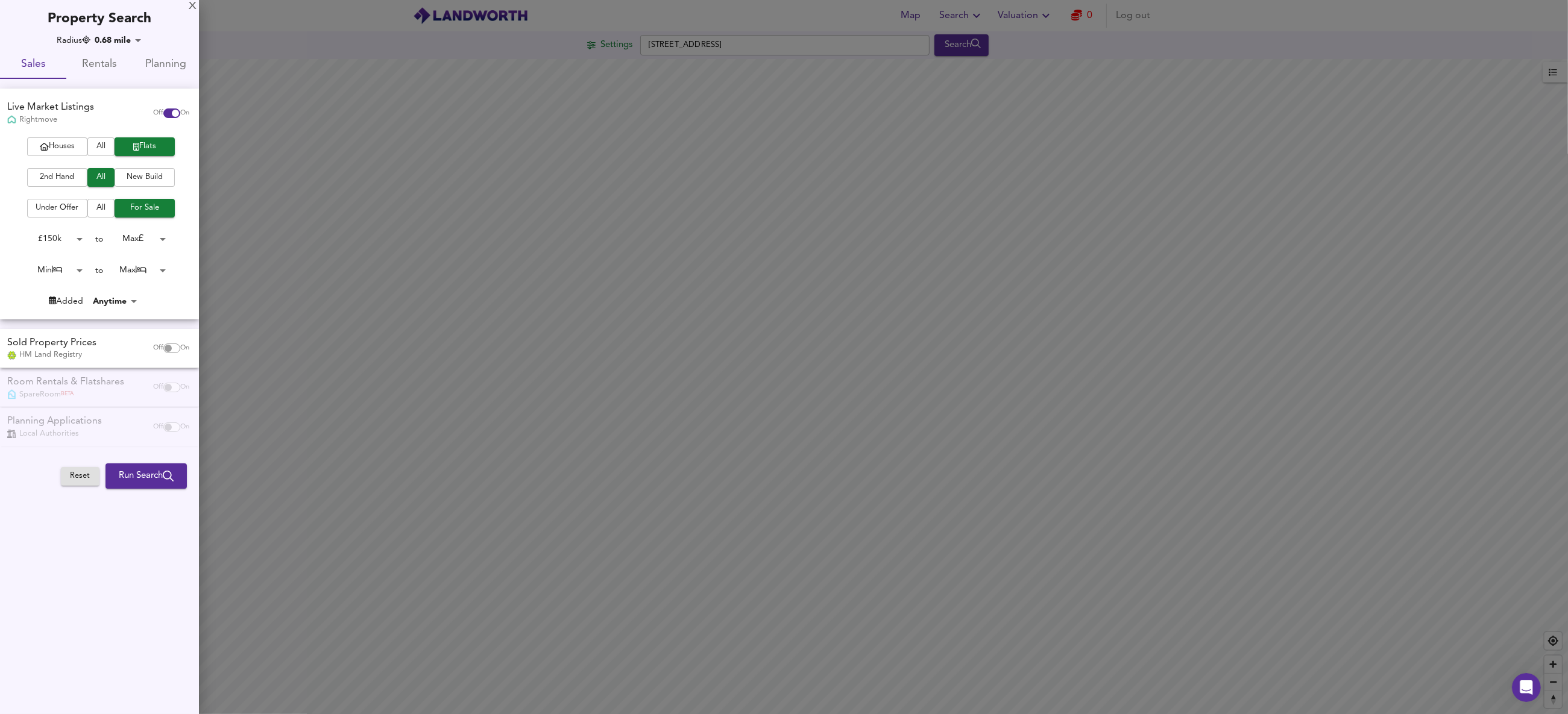
click at [165, 240] on body "Map Search Valuation 0 Log out Settings Brighton Road, CR8 2BJ Search Legend UK…" at bounding box center [784, 357] width 1568 height 714
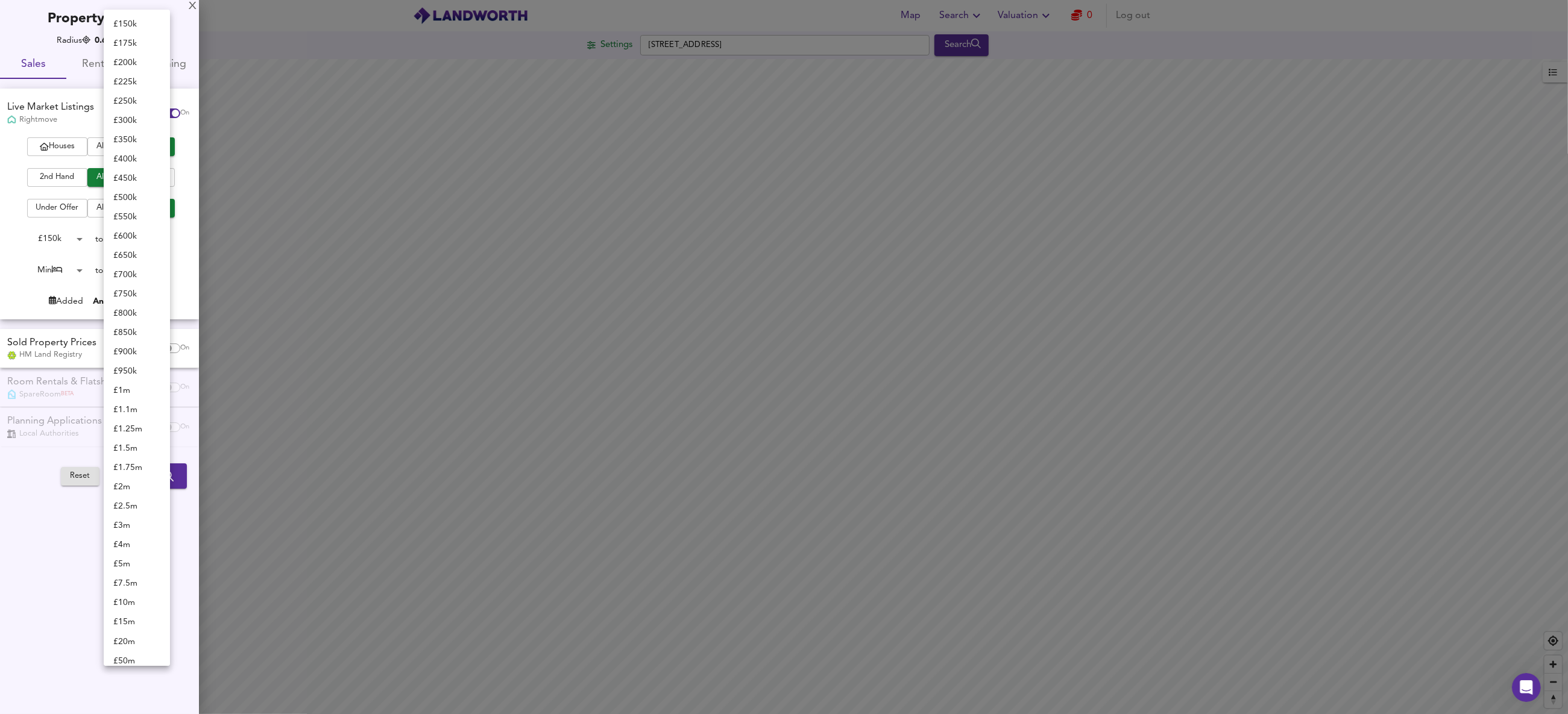
scroll to position [47, 0]
click at [132, 35] on li "£ 225k" at bounding box center [137, 35] width 66 height 19
type input "225000"
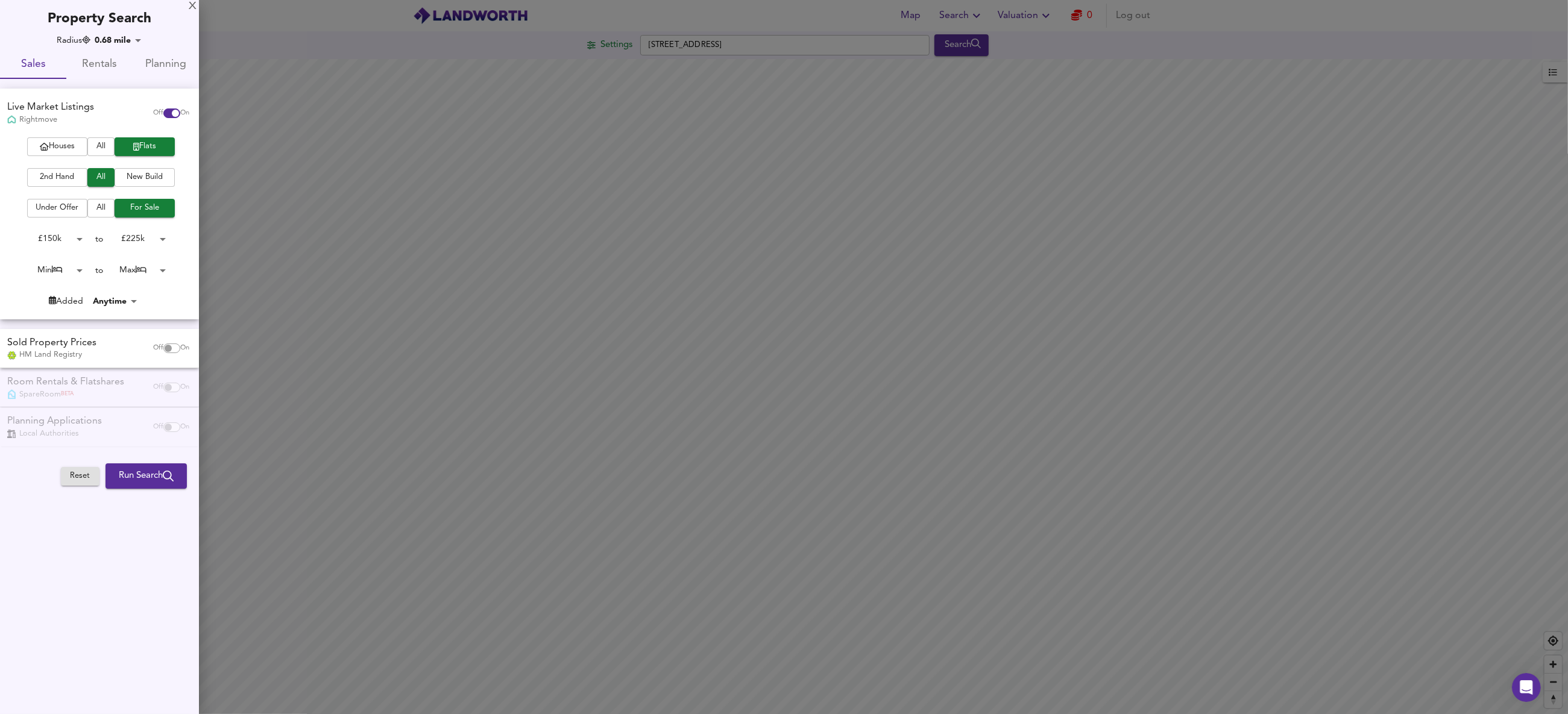
click at [77, 270] on body "Map Search Valuation 0 Log out Settings Brighton Road, CR8 2BJ Search Legend UK…" at bounding box center [784, 357] width 1568 height 714
click at [59, 288] on li "1 Bed" at bounding box center [53, 290] width 66 height 19
type input "1"
click at [160, 271] on body "Map Search Valuation 0 Log out Settings Brighton Road, CR8 2BJ Search Legend UK…" at bounding box center [784, 357] width 1568 height 714
click at [132, 78] on li "1 Bed" at bounding box center [137, 77] width 66 height 19
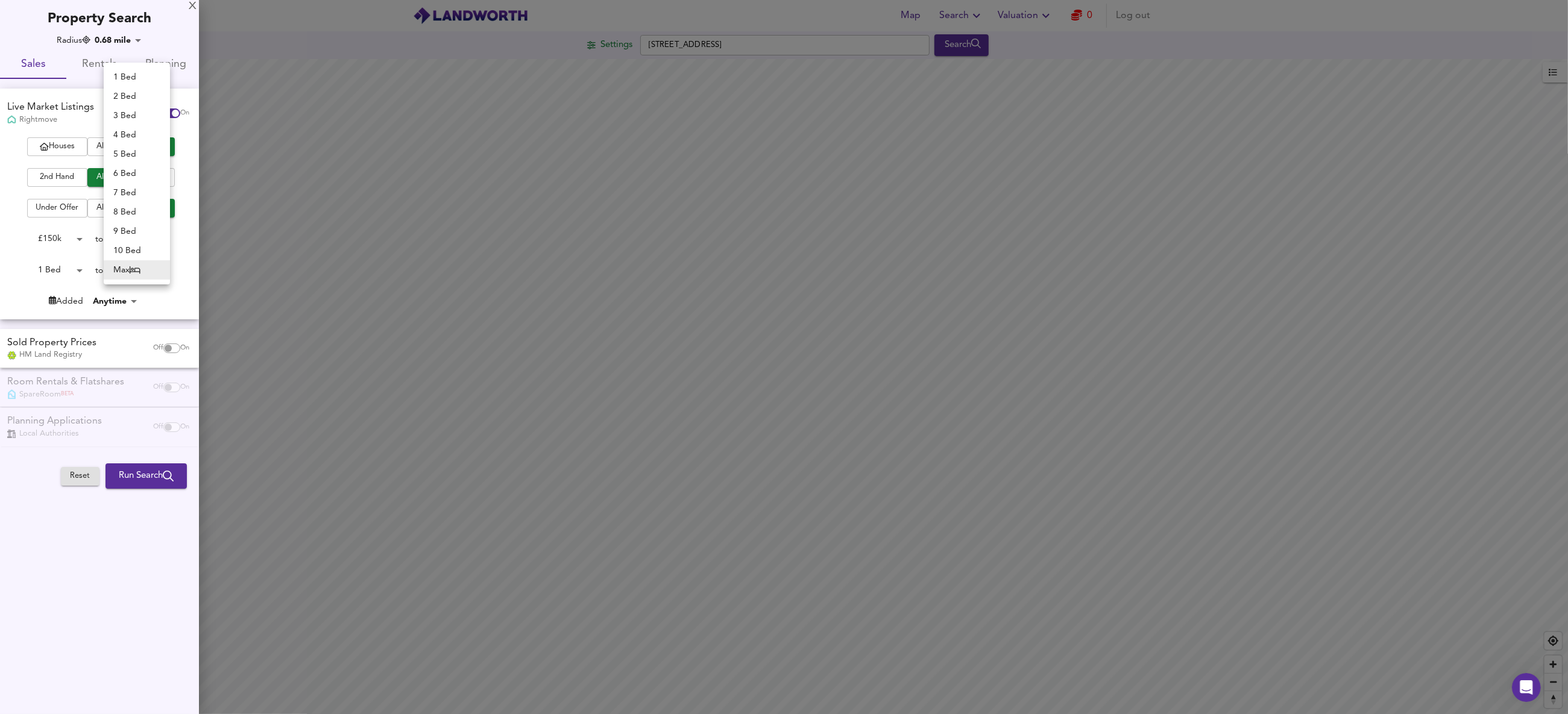
type input "1"
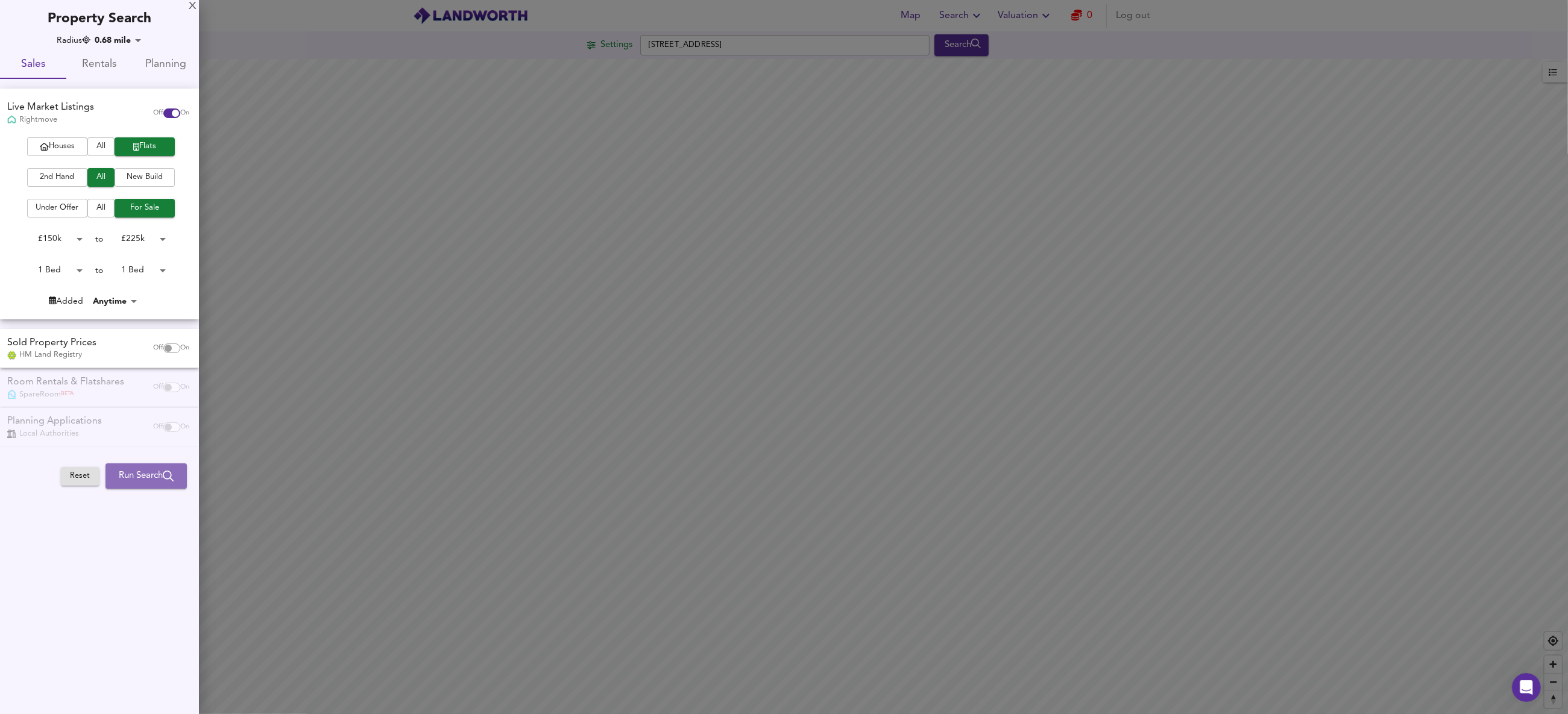
click at [143, 480] on span "Run Search" at bounding box center [146, 476] width 55 height 16
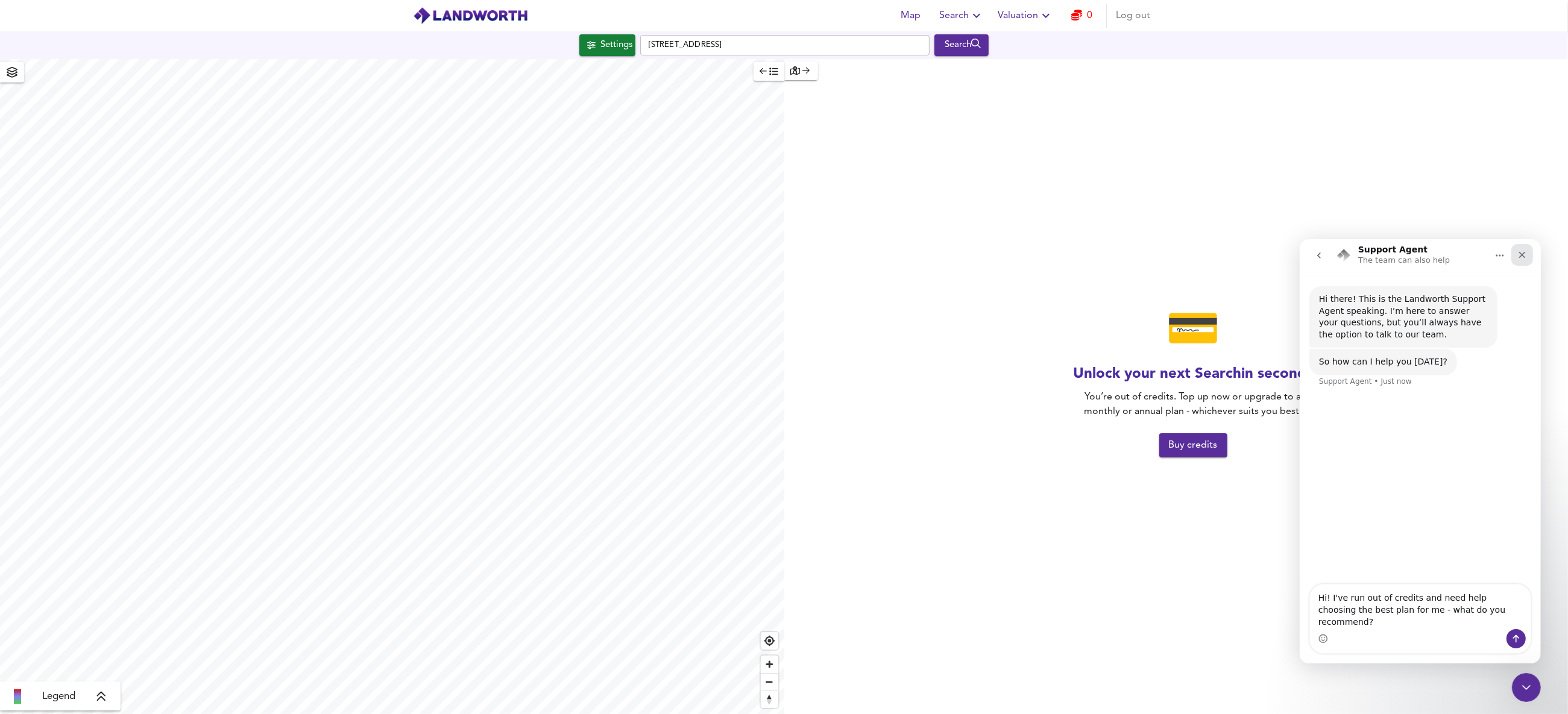
click at [1520, 255] on icon "Close" at bounding box center [1522, 255] width 7 height 7
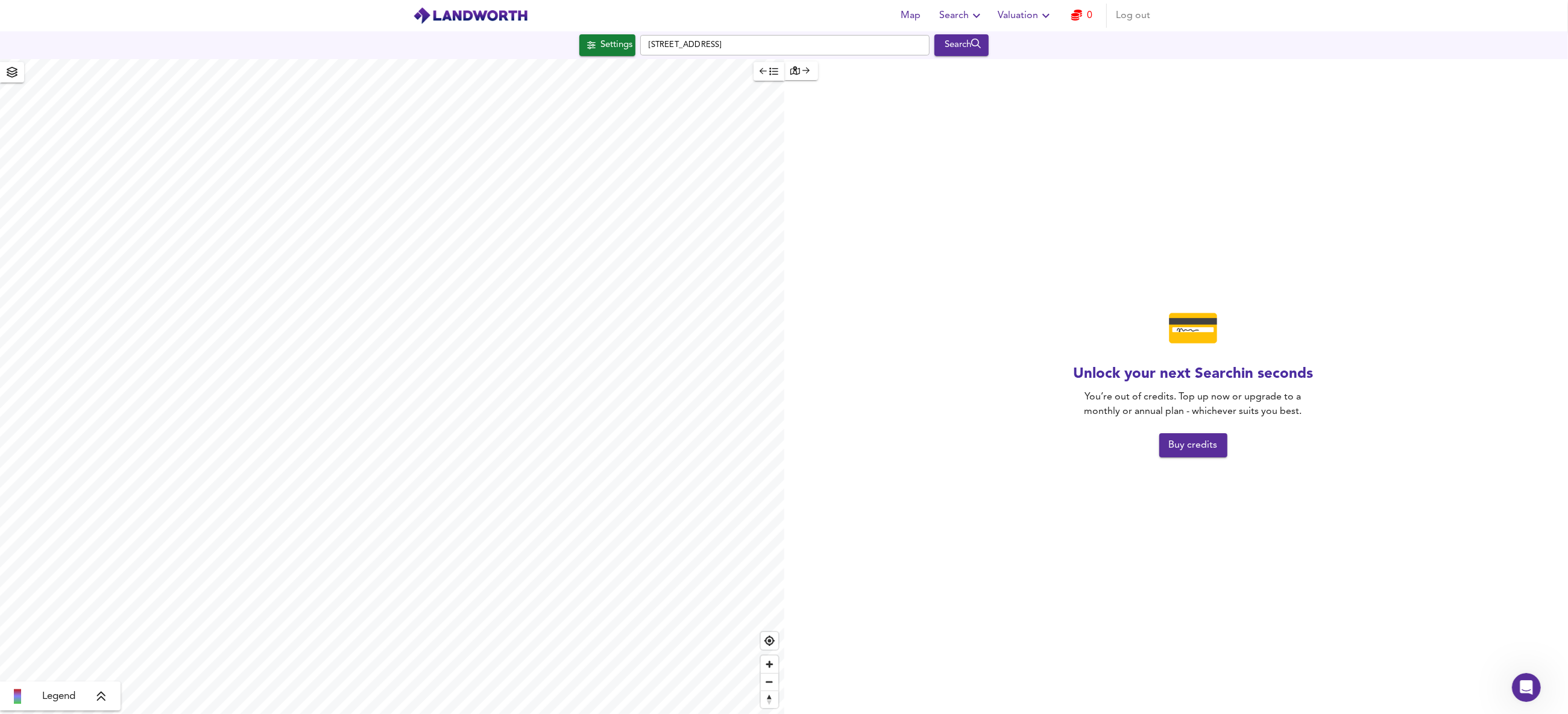
click at [1190, 444] on span "Buy credits" at bounding box center [1193, 444] width 49 height 17
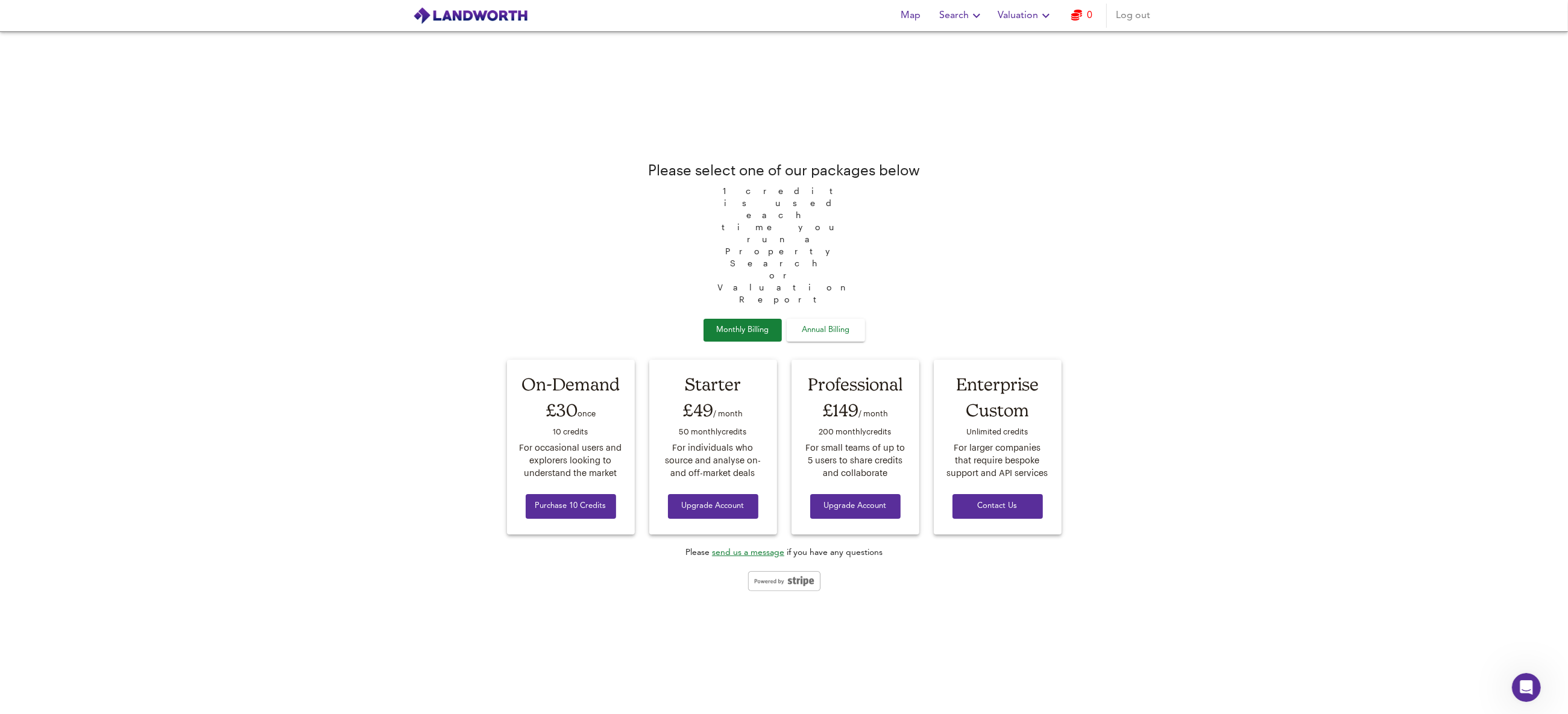
click at [851, 324] on span "Annual Billing" at bounding box center [825, 330] width 60 height 14
click at [749, 324] on span "Monthly Billing" at bounding box center [742, 330] width 60 height 14
click at [1087, 17] on link "0" at bounding box center [1081, 15] width 21 height 17
